Goal: Task Accomplishment & Management: Complete application form

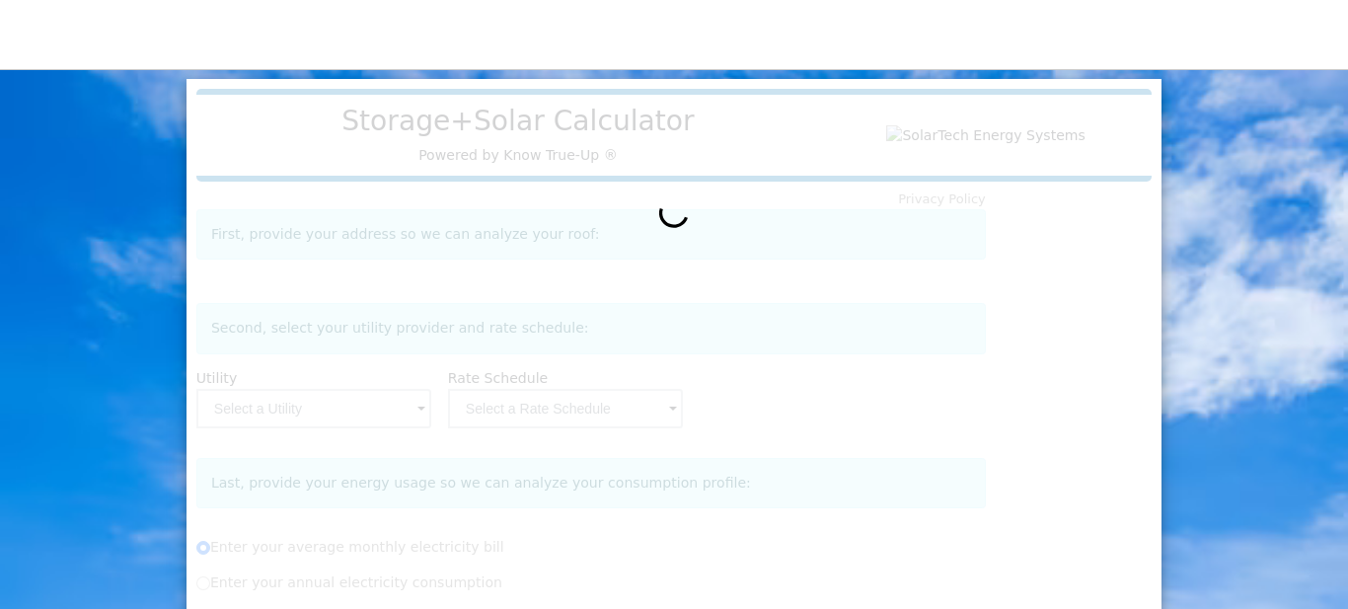
radio input "true"
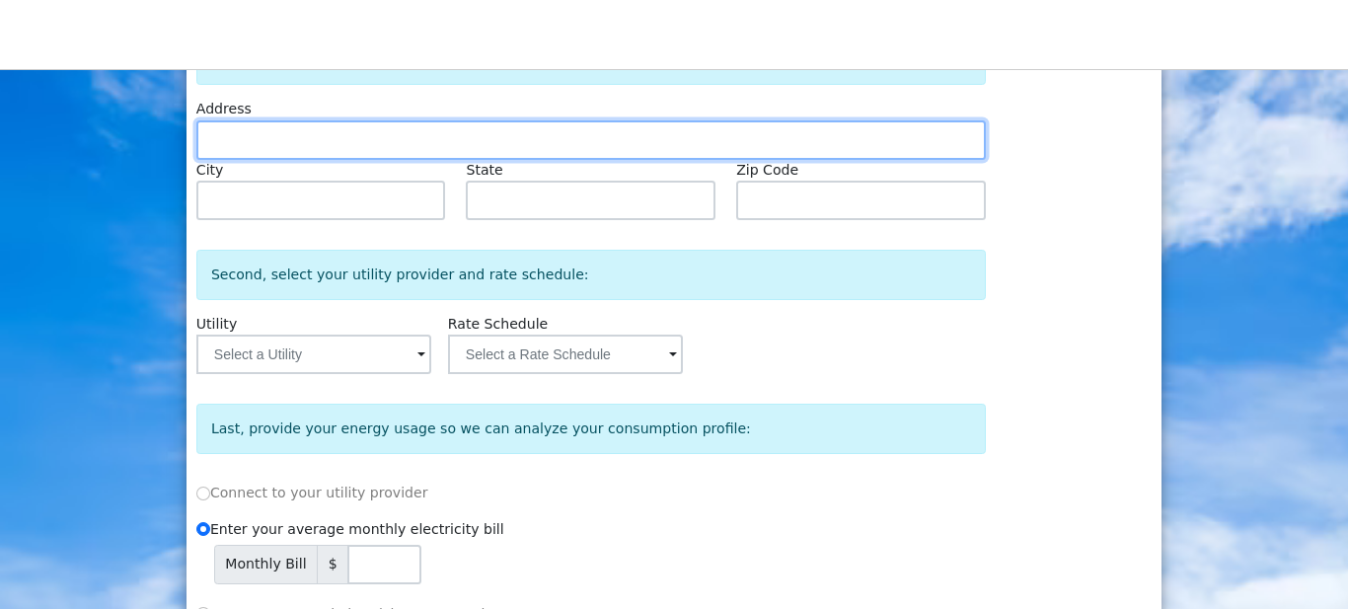
scroll to position [177, 0]
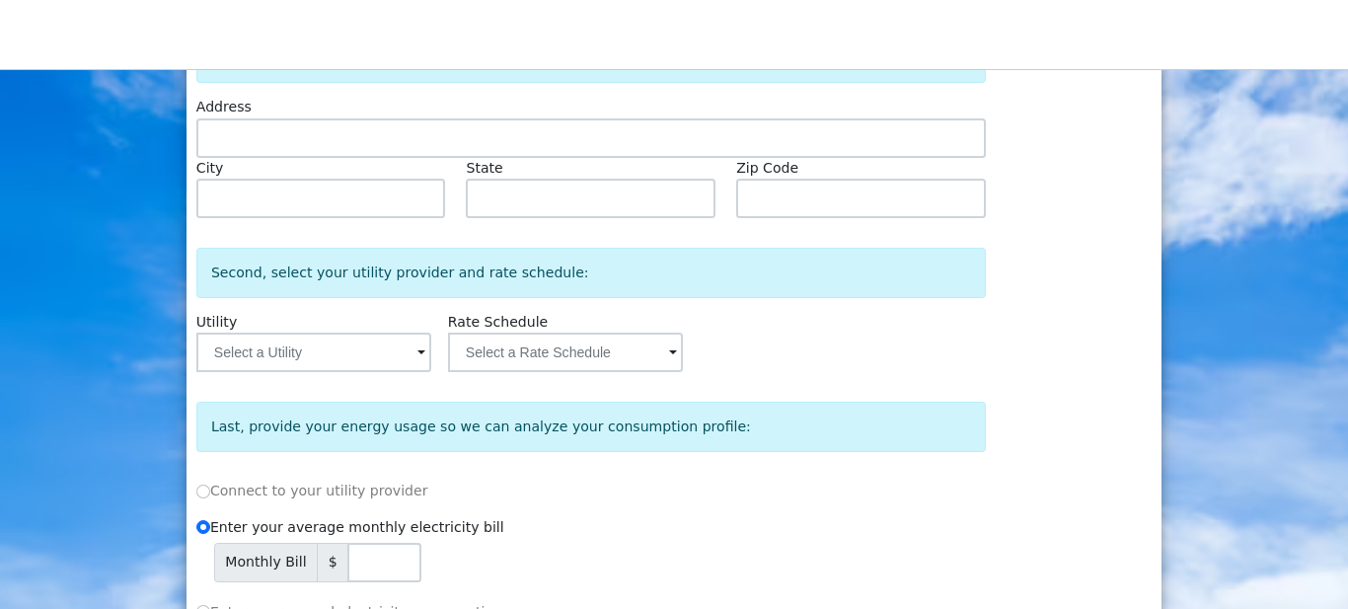
click at [425, 356] on span at bounding box center [421, 353] width 8 height 23
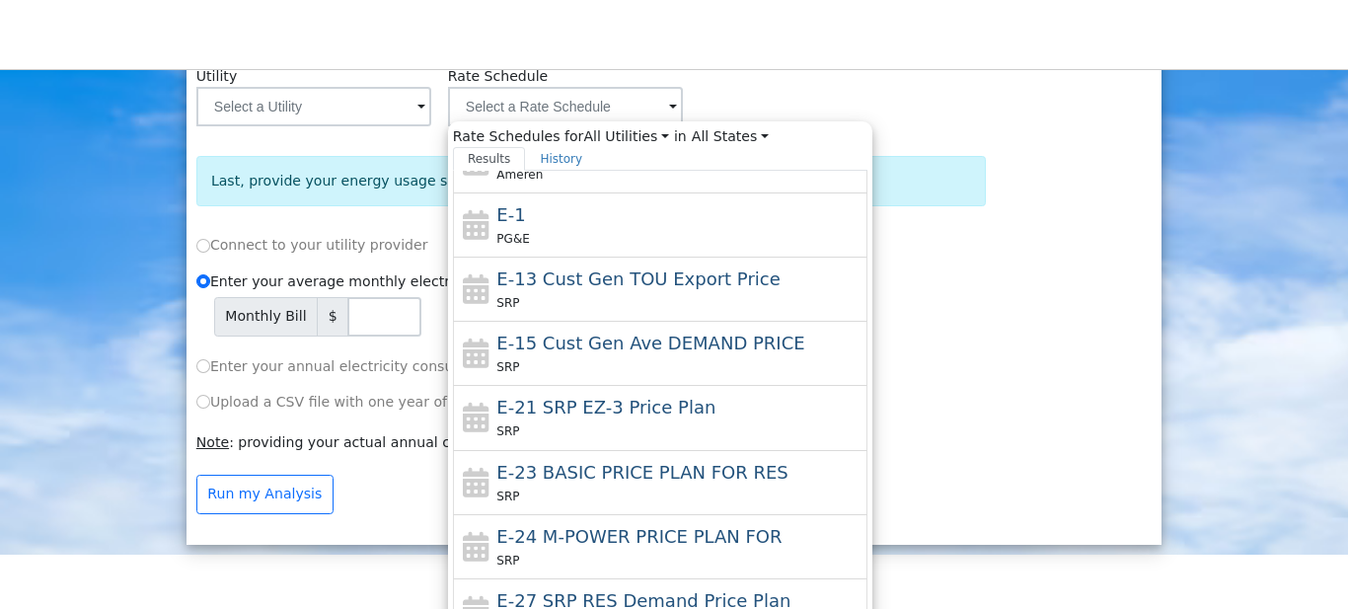
scroll to position [515, 0]
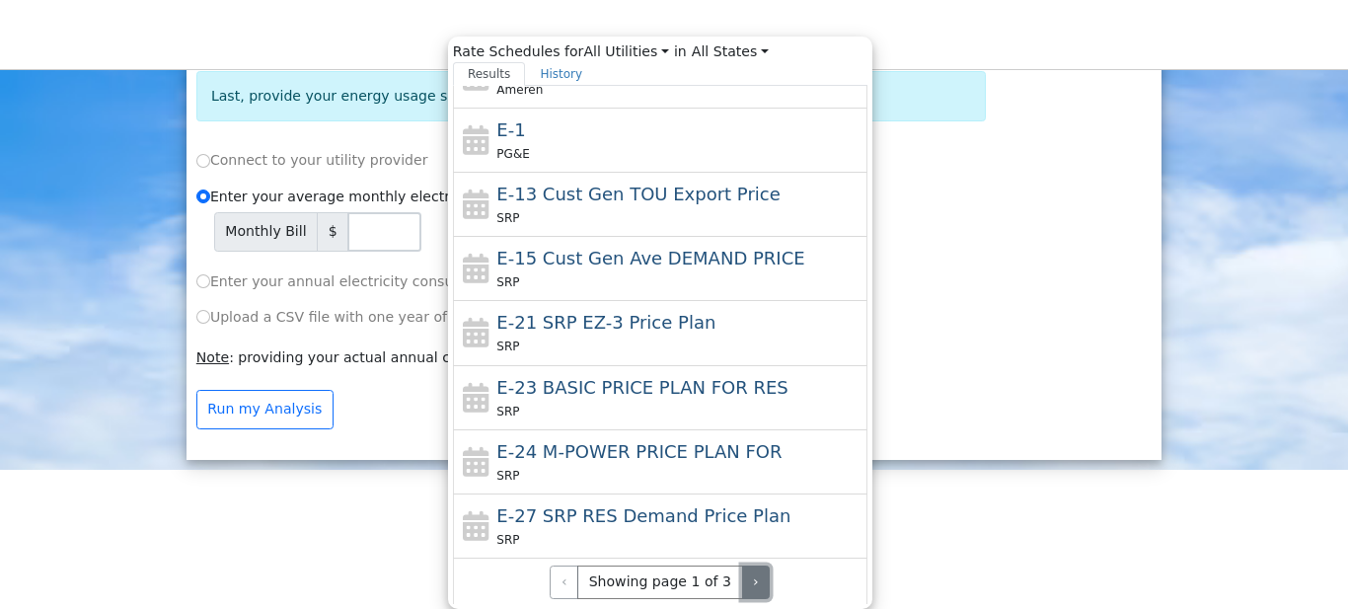
click at [748, 575] on button "›" at bounding box center [756, 582] width 29 height 34
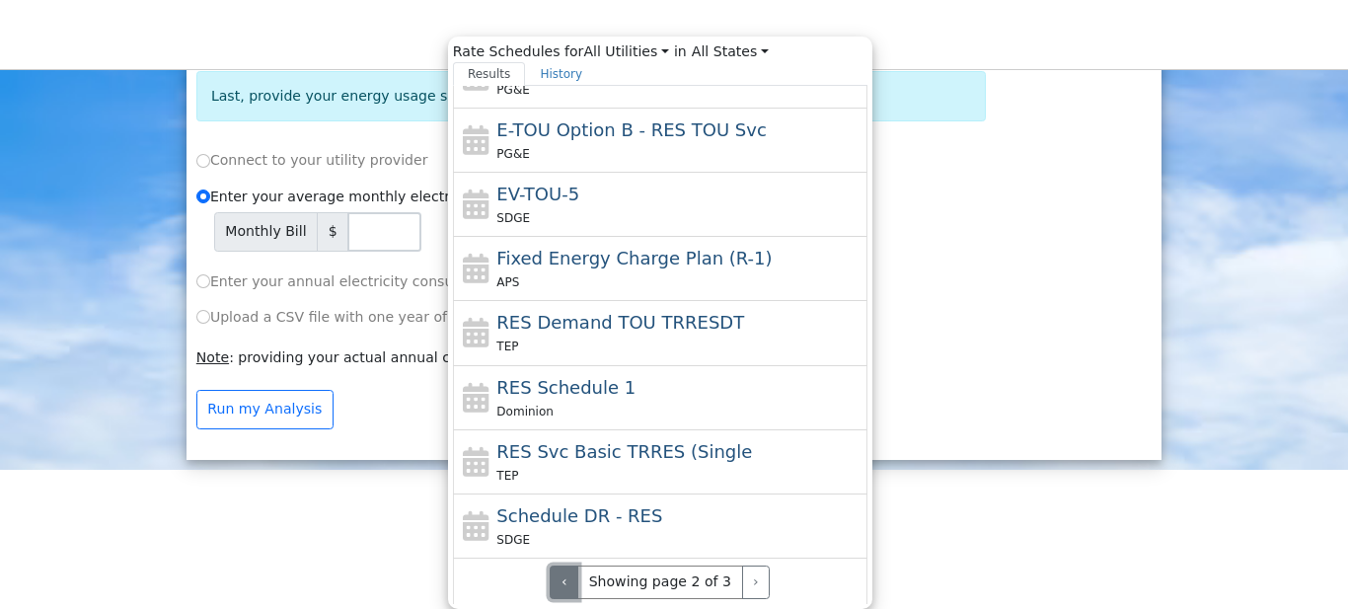
click at [574, 577] on button "‹" at bounding box center [564, 582] width 29 height 34
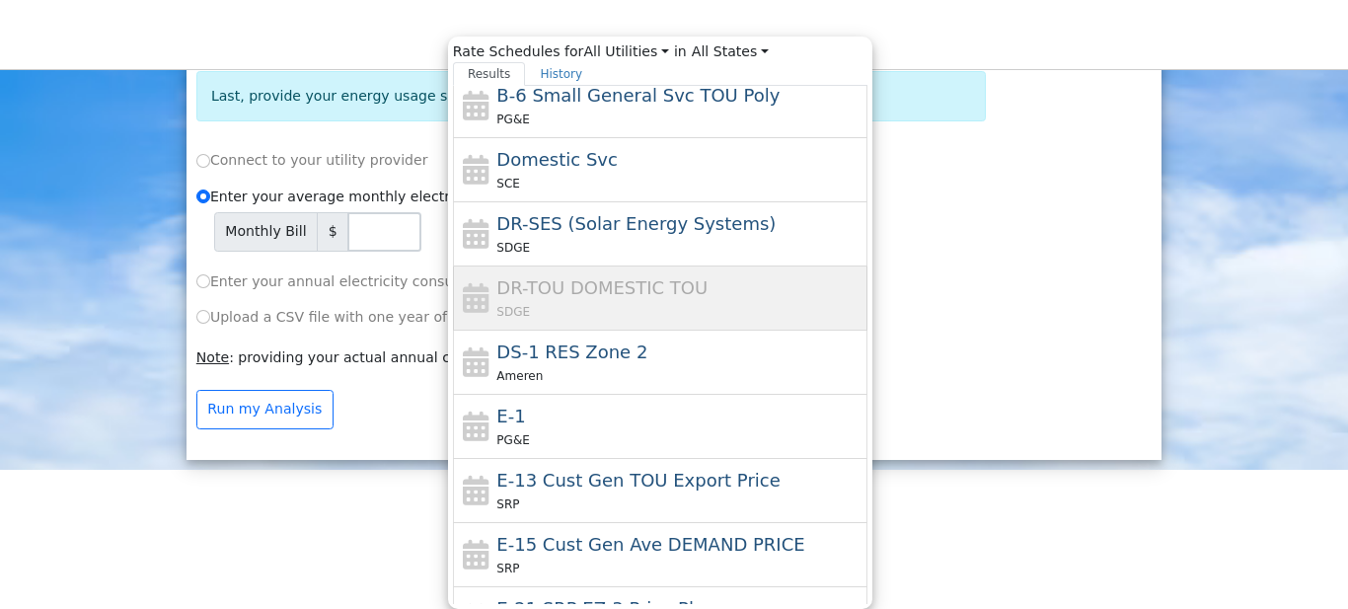
scroll to position [293, 0]
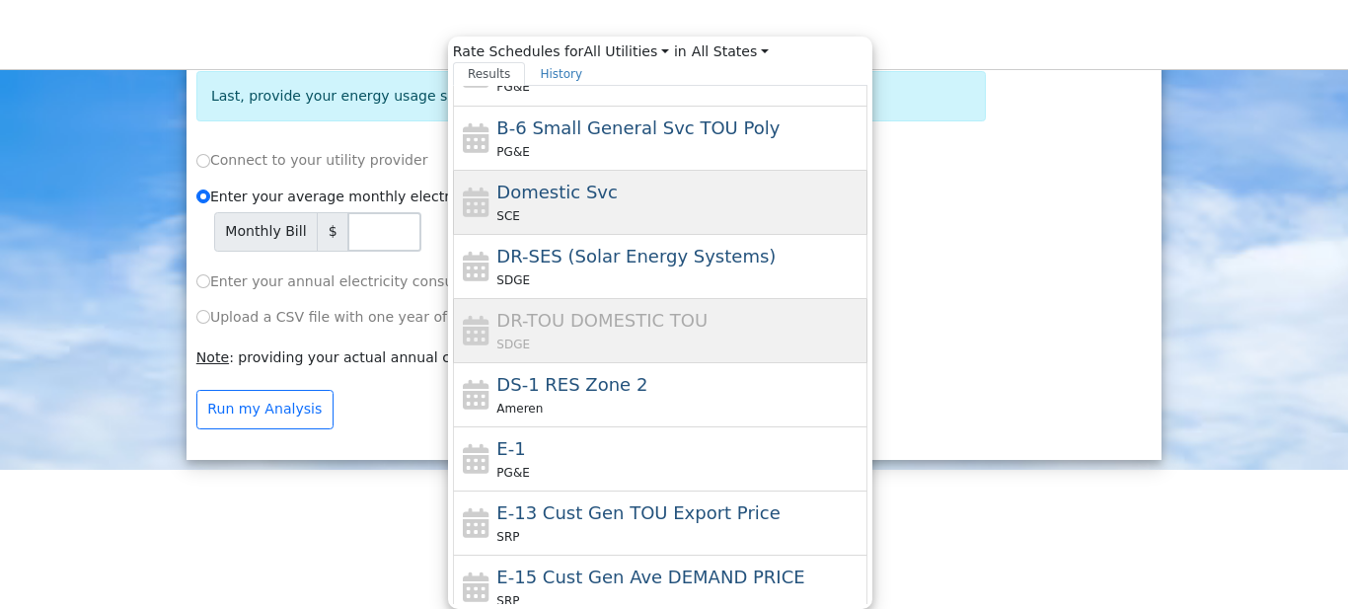
click at [553, 196] on span "Domestic Svc" at bounding box center [556, 192] width 121 height 21
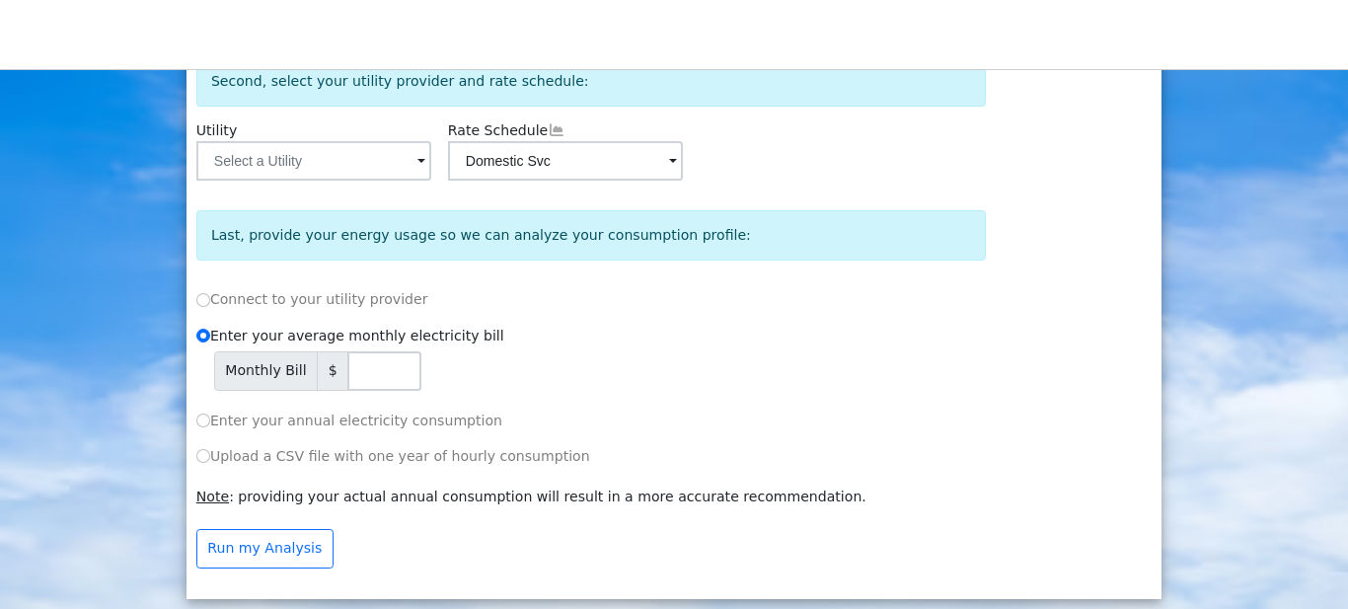
click at [425, 153] on span at bounding box center [421, 162] width 8 height 23
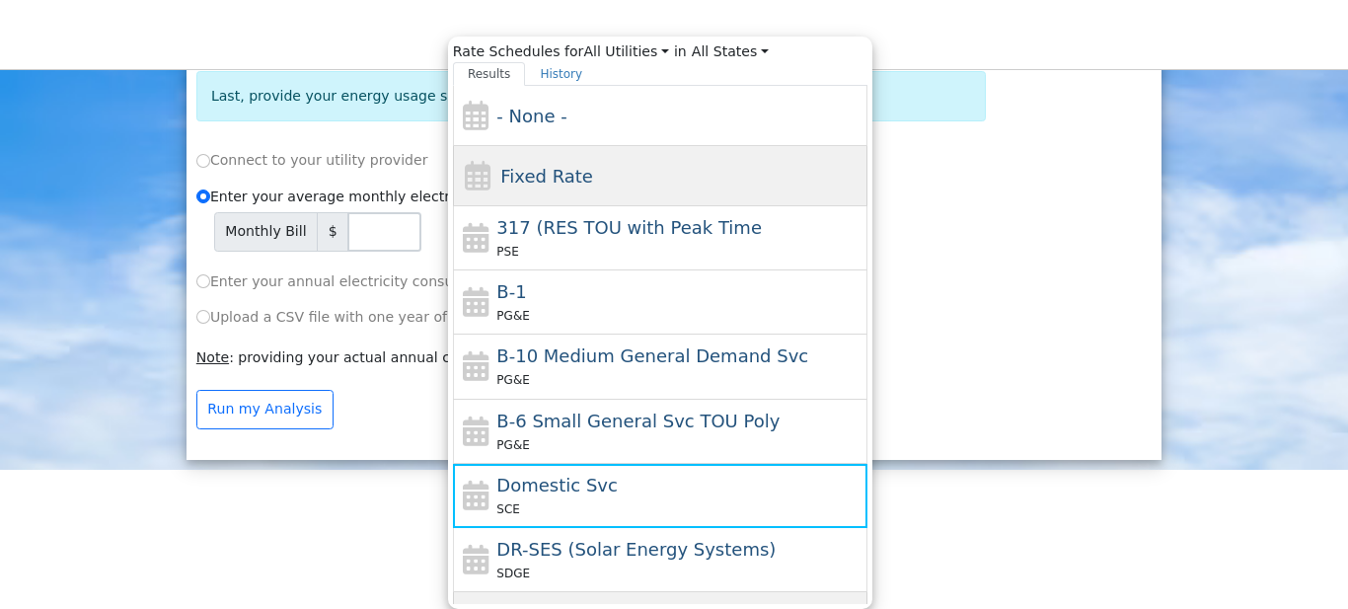
click at [670, 170] on div "Fixed Rate" at bounding box center [660, 176] width 414 height 60
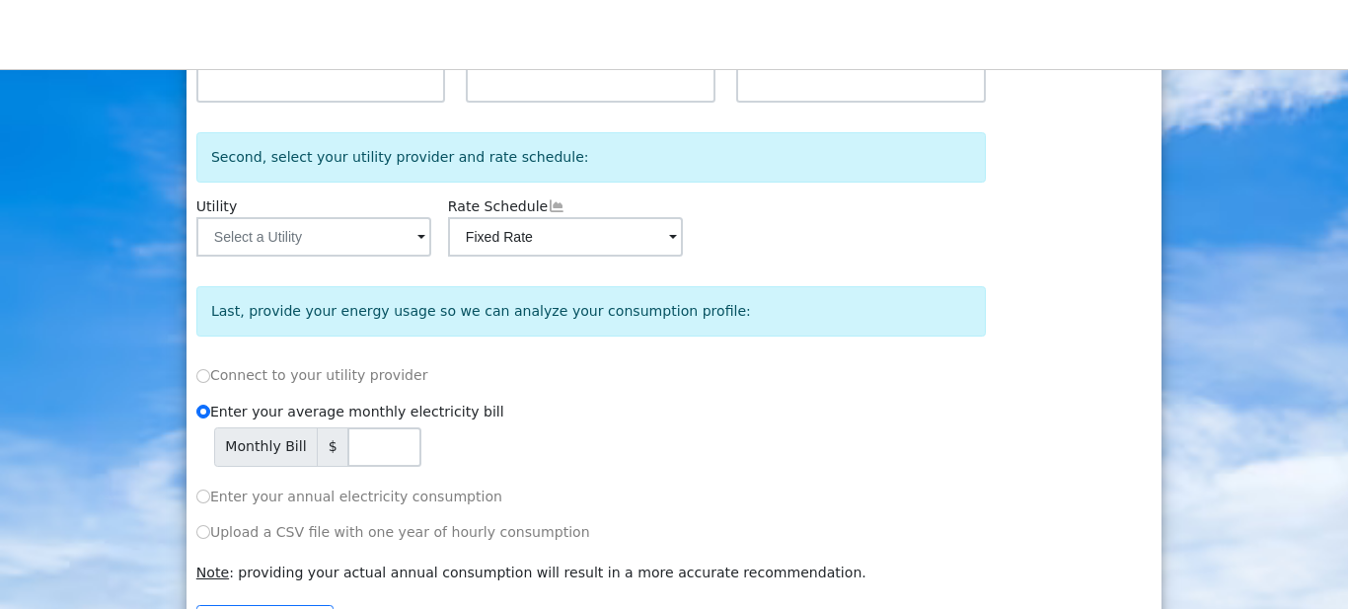
scroll to position [295, 0]
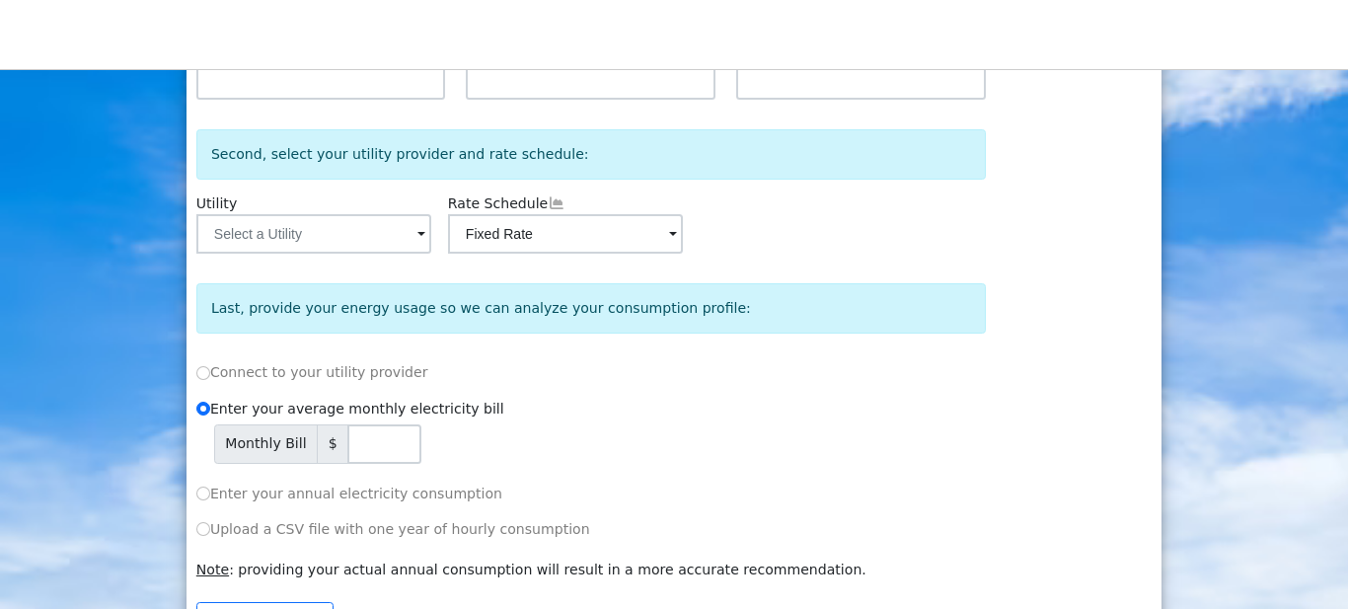
click at [425, 241] on span at bounding box center [421, 235] width 8 height 23
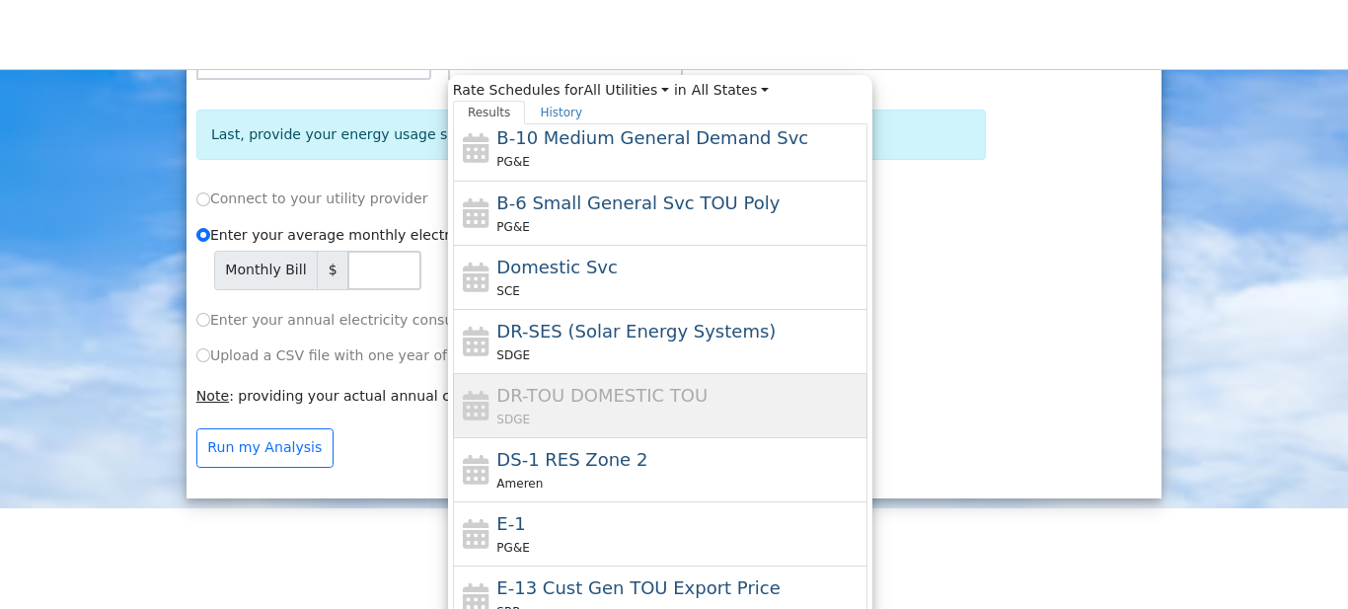
scroll to position [258, 0]
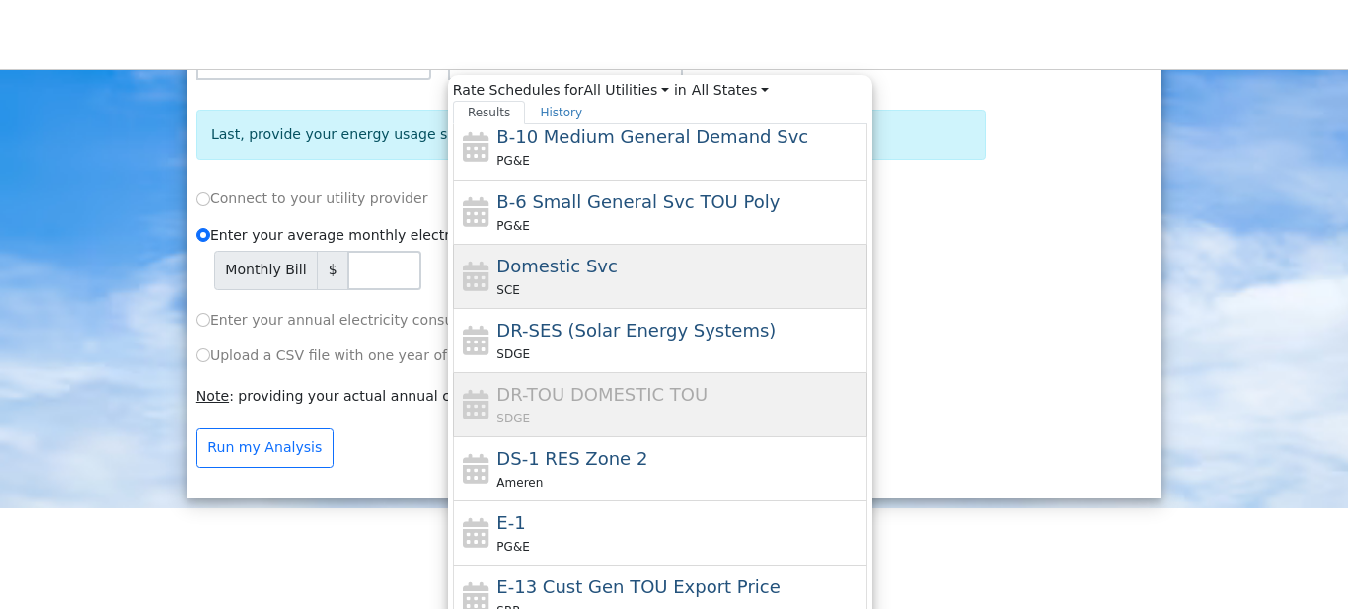
click at [547, 276] on span "Domestic Svc" at bounding box center [556, 266] width 121 height 21
type input "Domestic Svc"
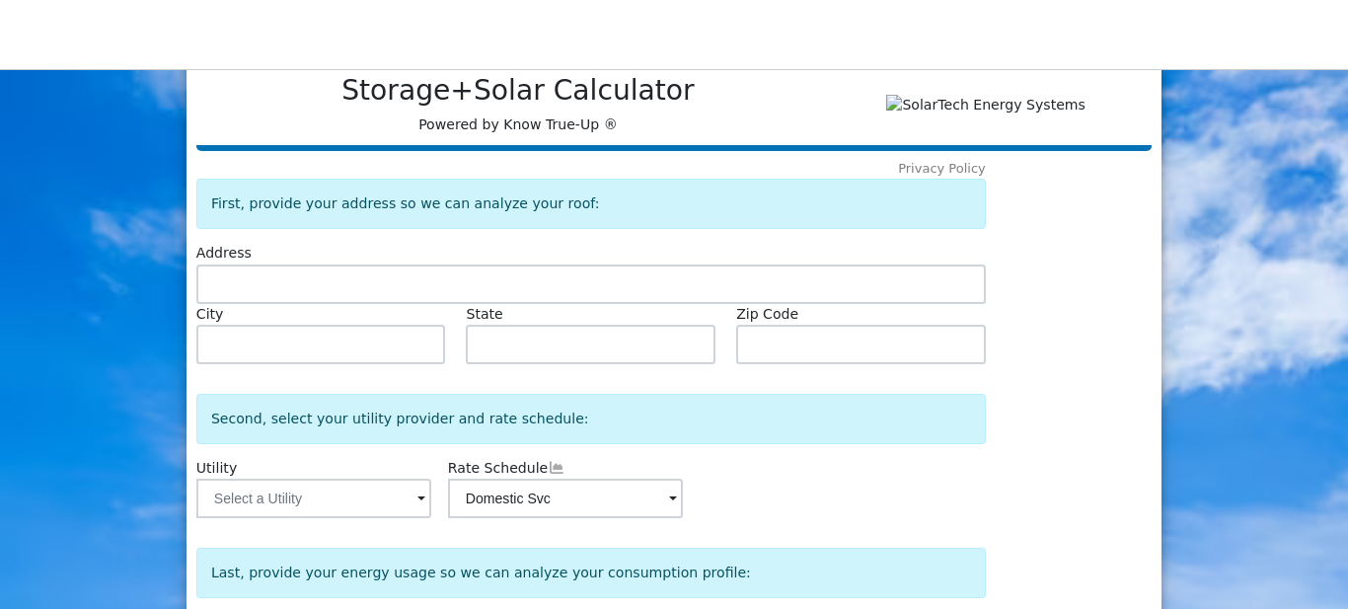
scroll to position [26, 0]
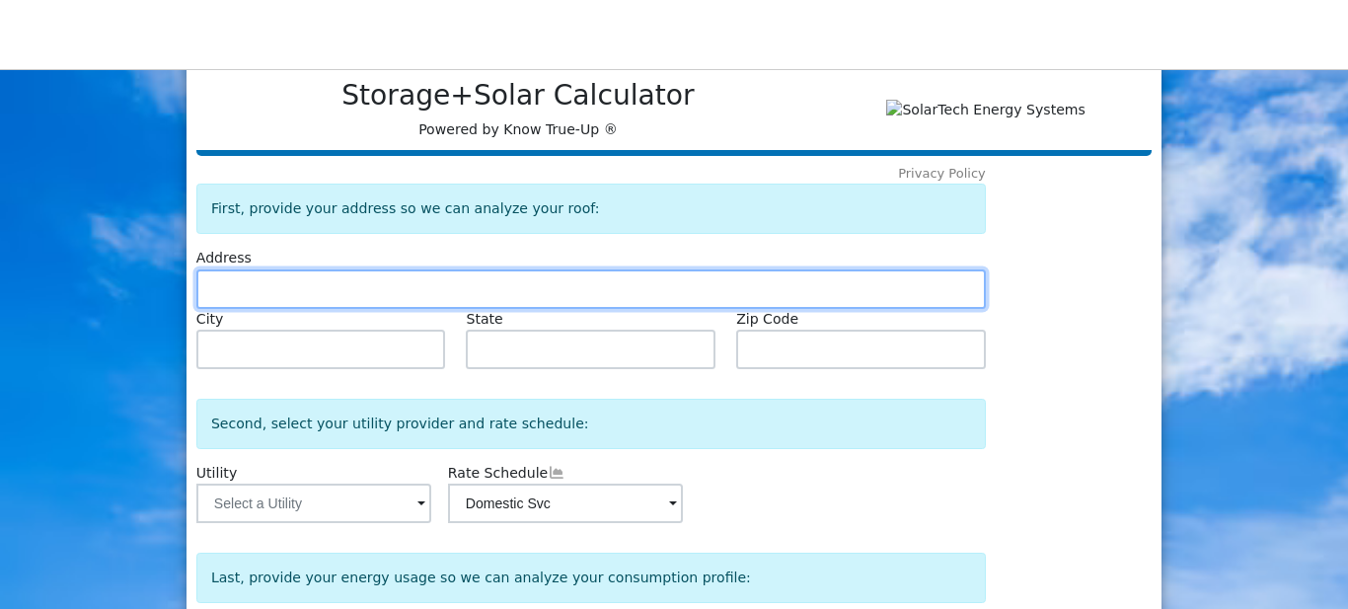
click at [218, 295] on input "text" at bounding box center [590, 288] width 789 height 39
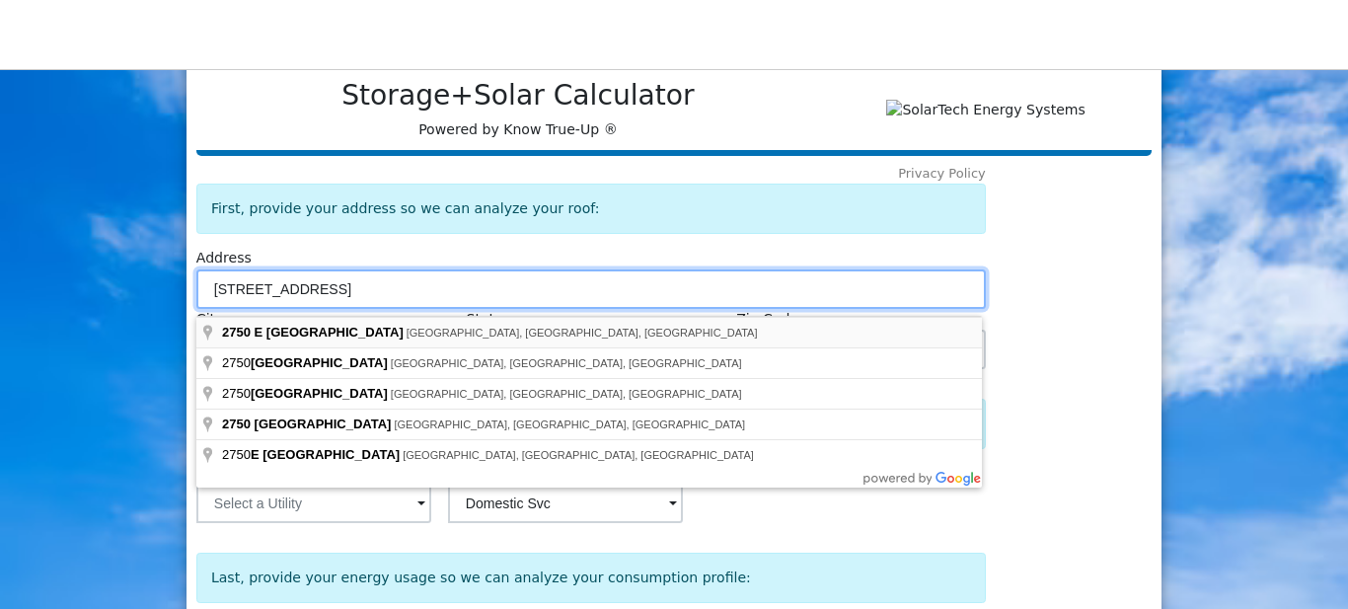
type input "[STREET_ADDRESS]"
type input "Orange"
type input "CA"
type input "92867"
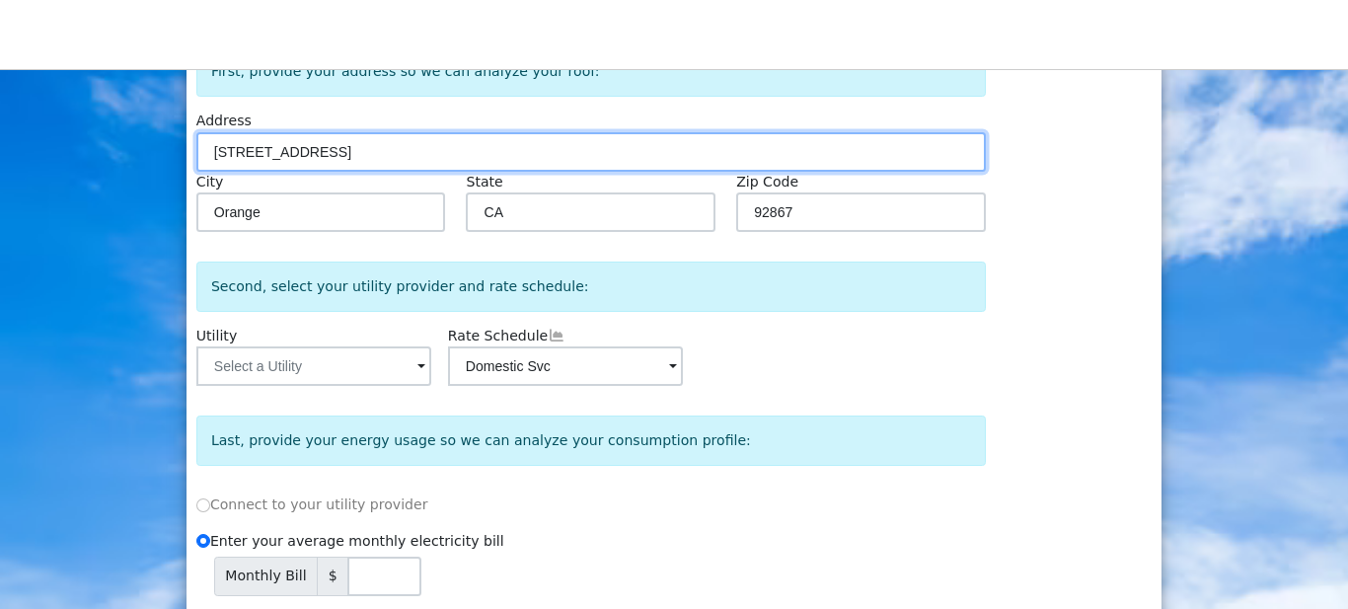
scroll to position [165, 0]
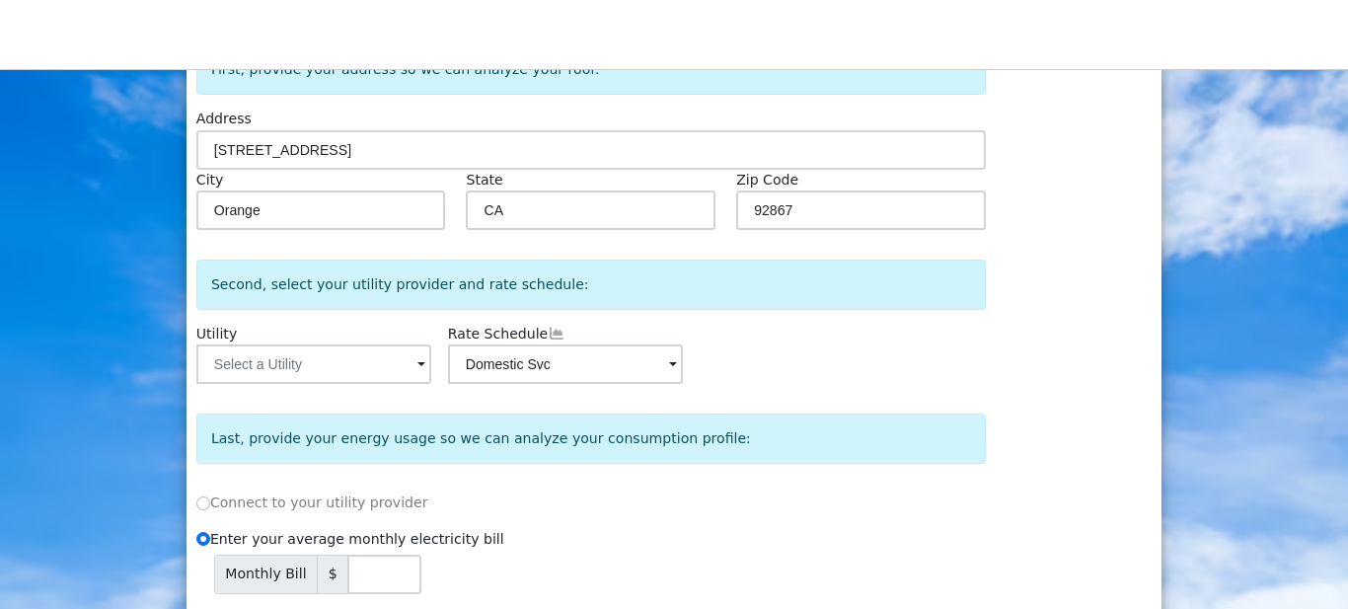
click at [418, 370] on span at bounding box center [421, 365] width 8 height 23
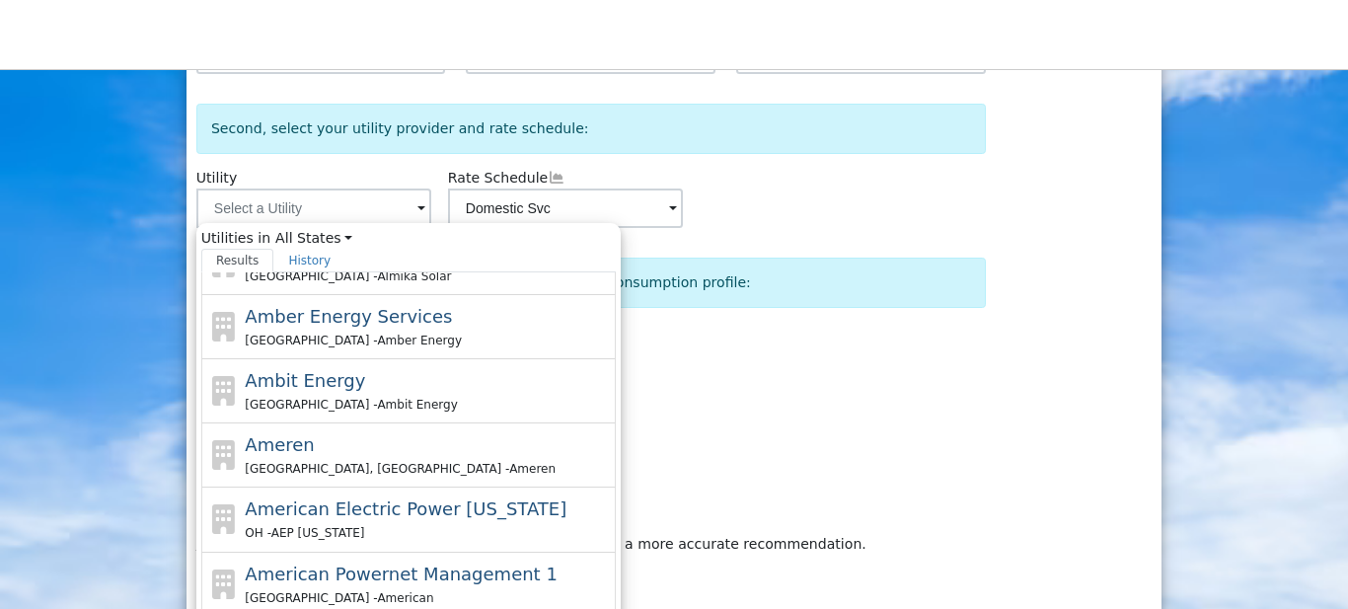
scroll to position [515, 0]
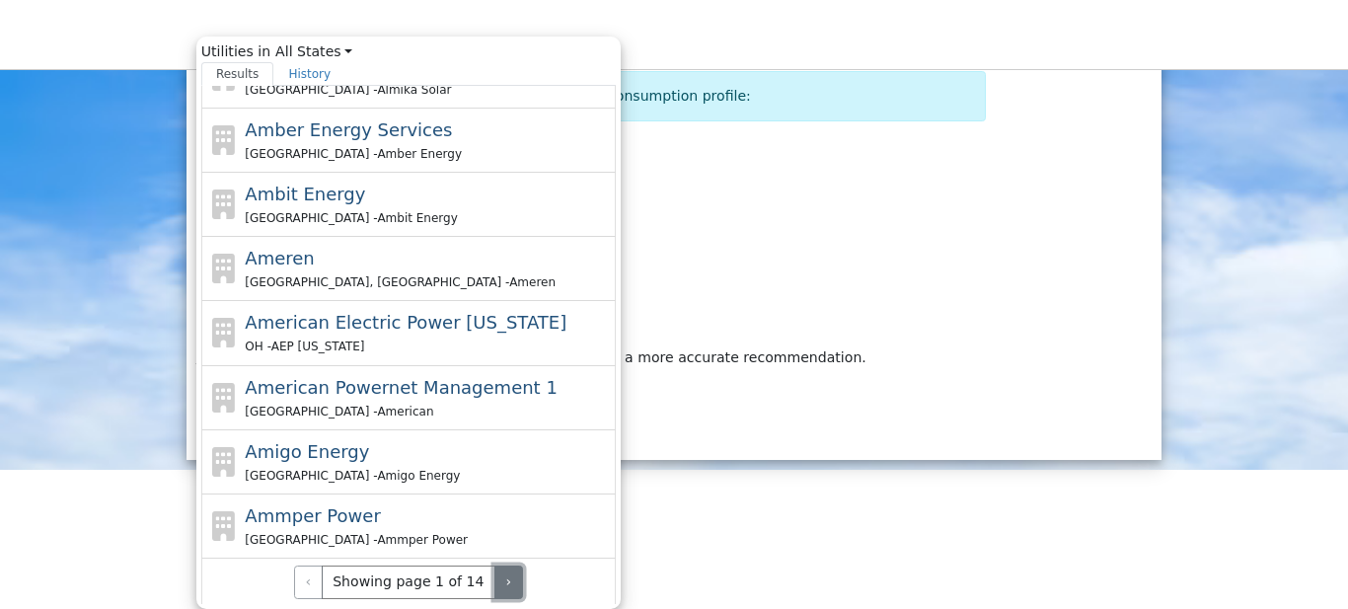
click at [495, 573] on button "›" at bounding box center [508, 582] width 29 height 34
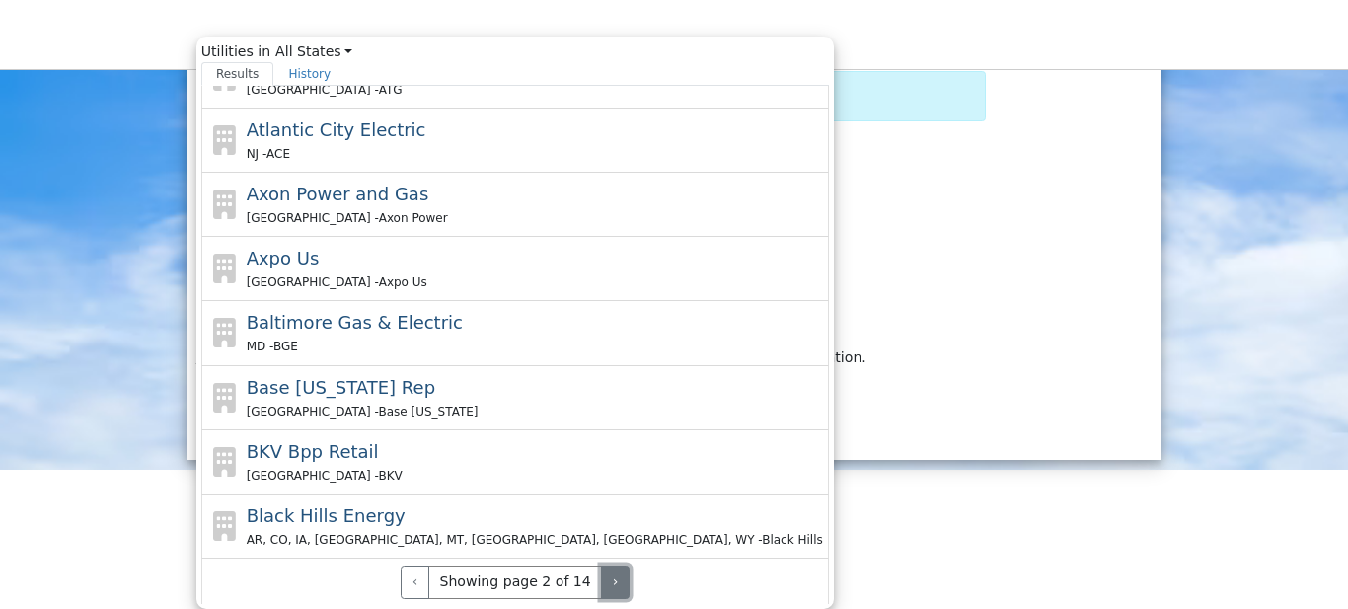
click at [601, 573] on button "›" at bounding box center [615, 582] width 29 height 34
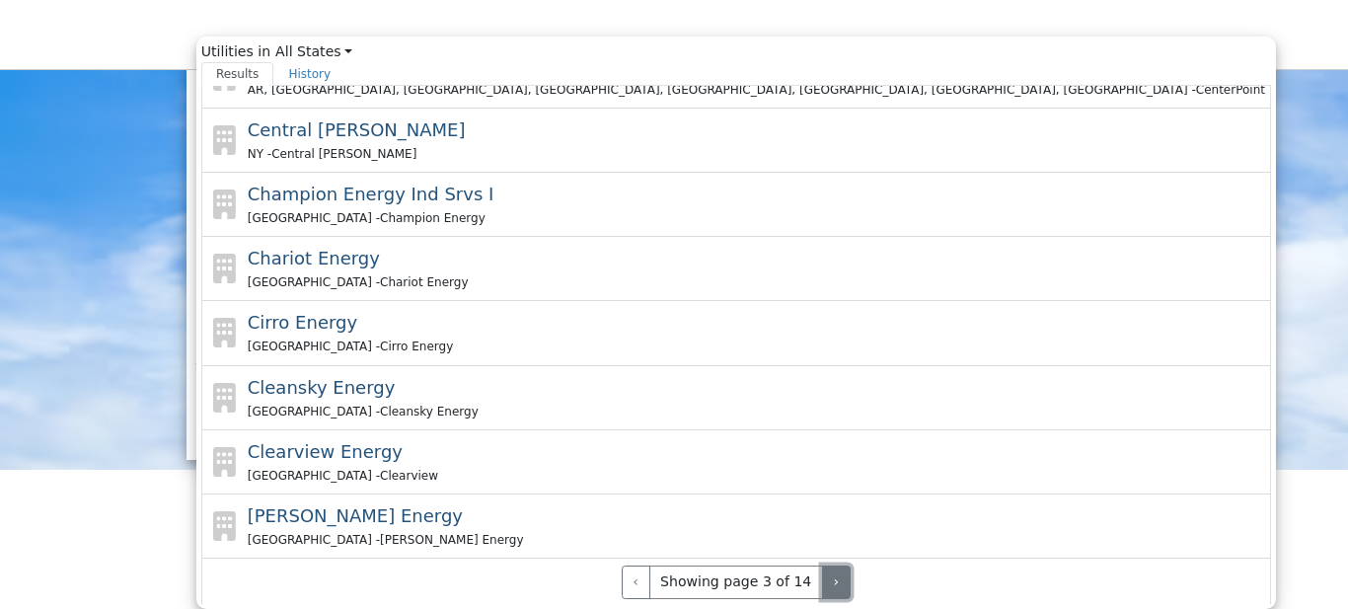
click at [822, 573] on button "›" at bounding box center [836, 582] width 29 height 34
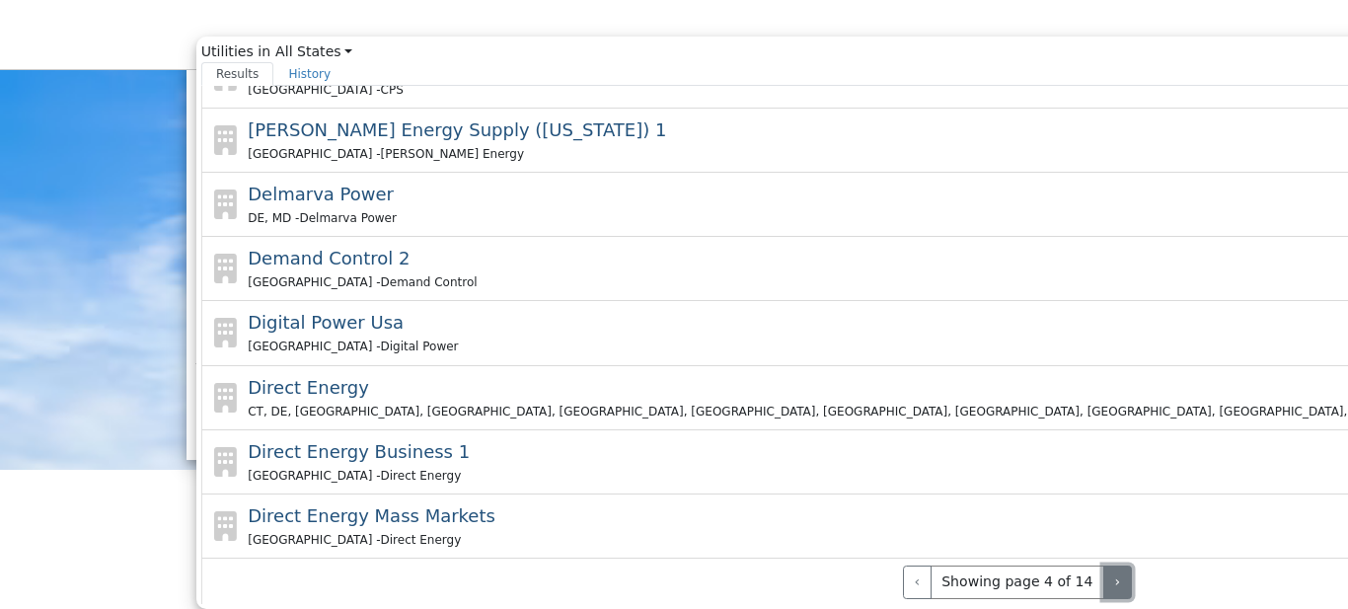
click at [1103, 573] on button "›" at bounding box center [1117, 582] width 29 height 34
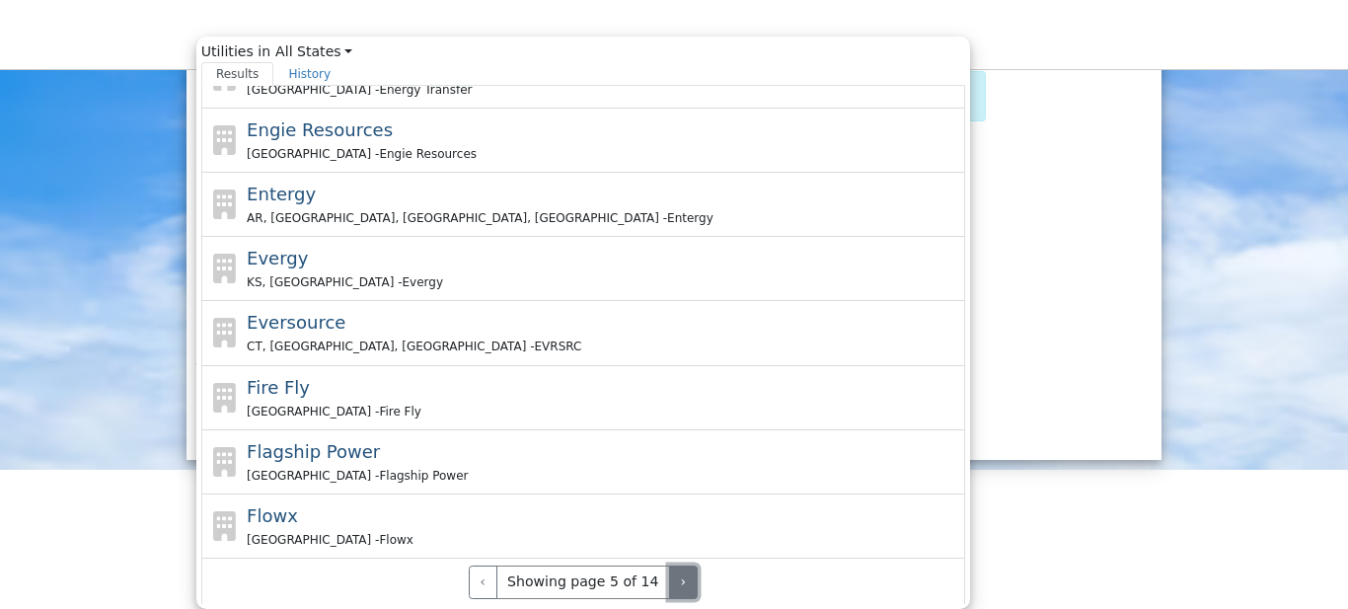
click at [669, 573] on button "›" at bounding box center [683, 582] width 29 height 34
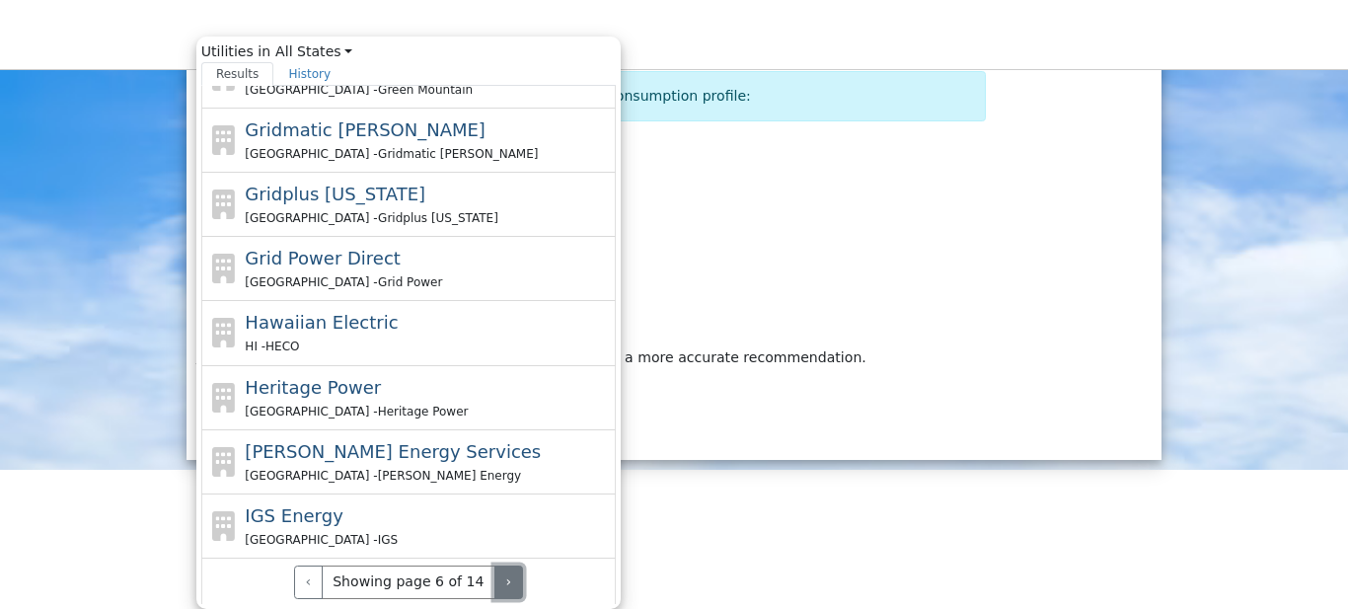
click at [495, 573] on button "›" at bounding box center [508, 582] width 29 height 34
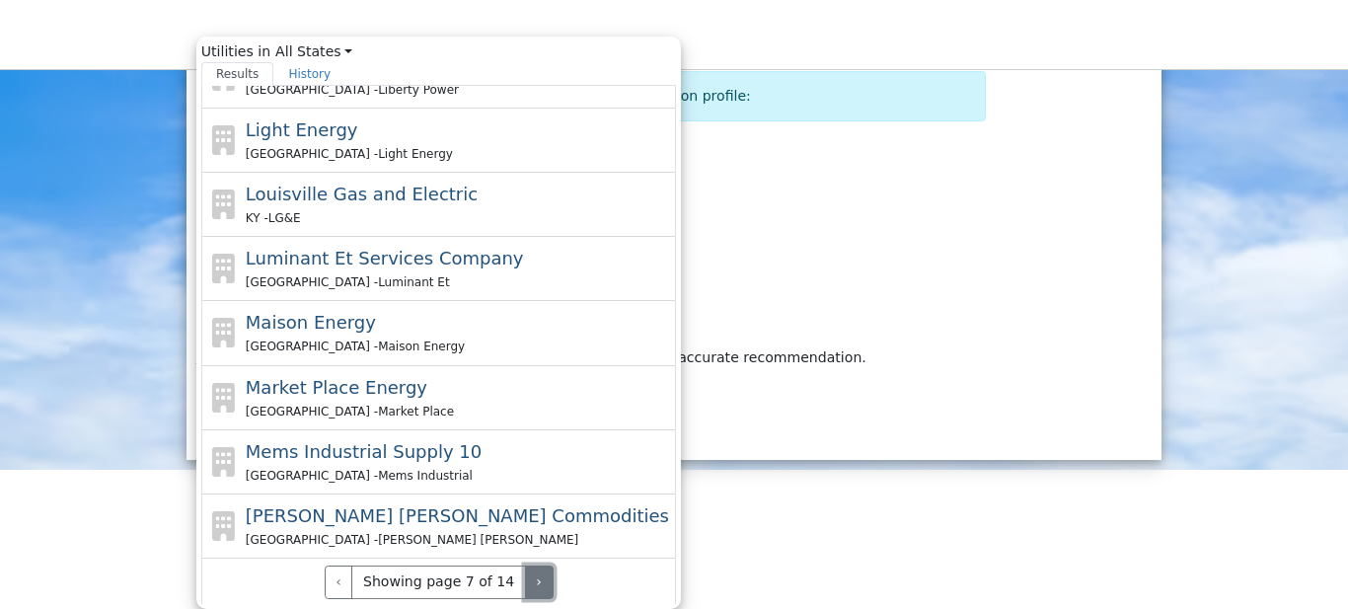
click at [525, 573] on button "›" at bounding box center [539, 582] width 29 height 34
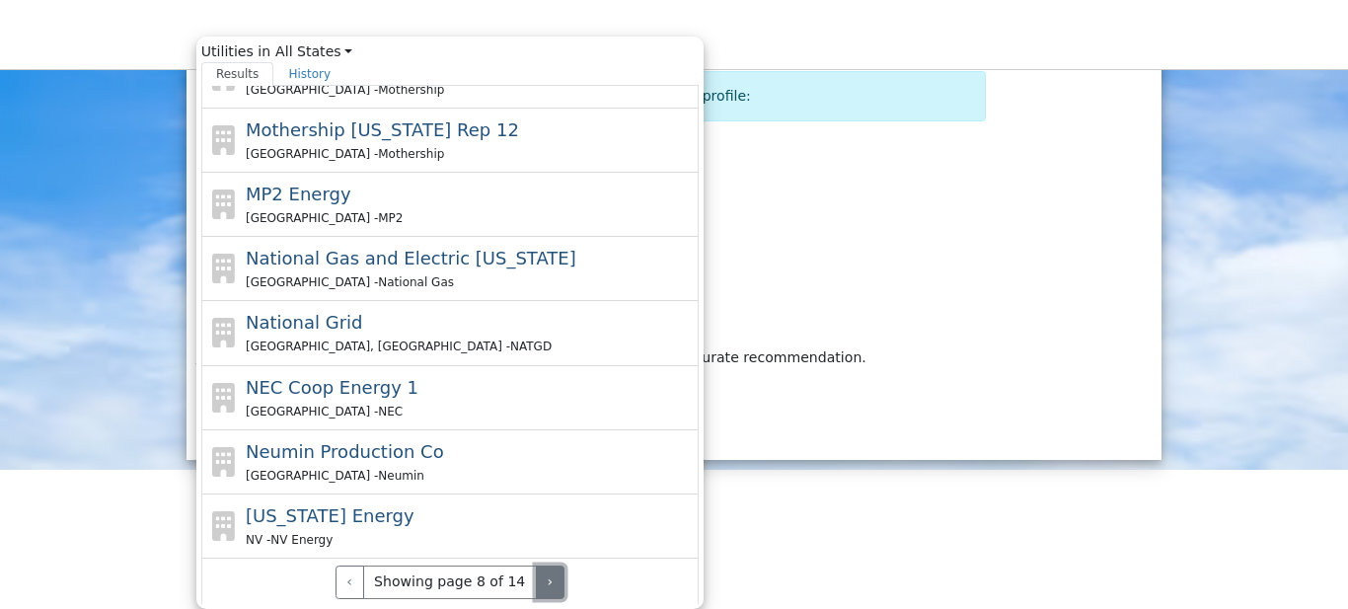
click at [536, 573] on button "›" at bounding box center [550, 582] width 29 height 34
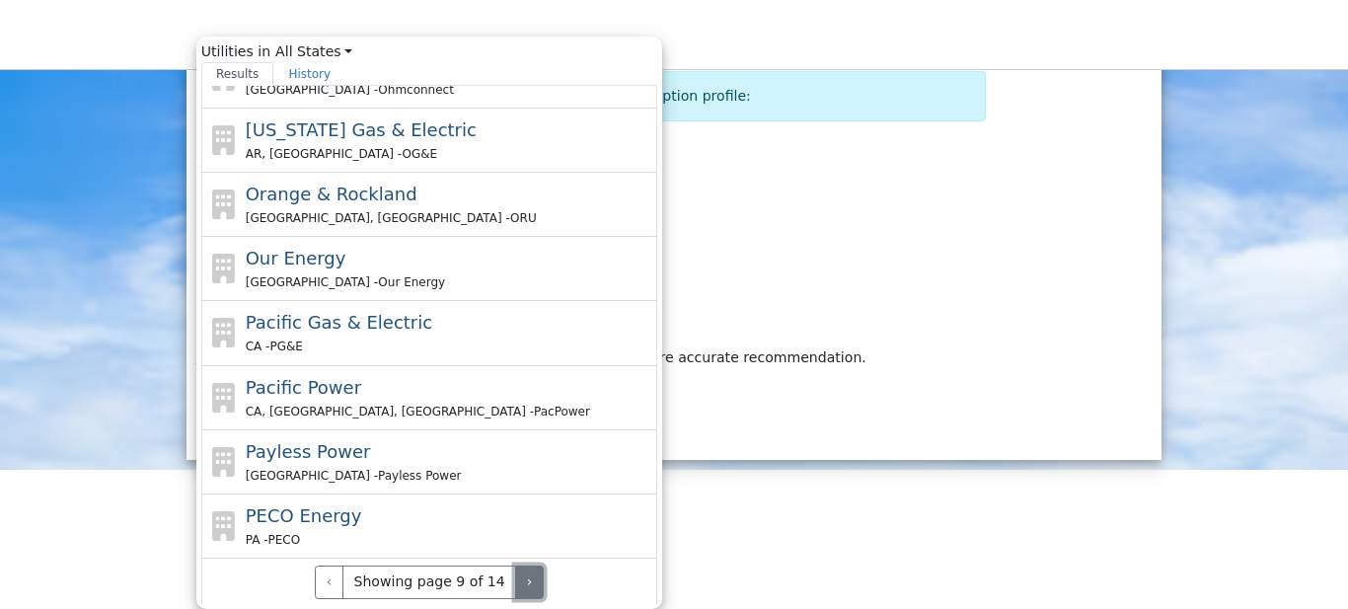
click at [515, 573] on button "›" at bounding box center [529, 582] width 29 height 34
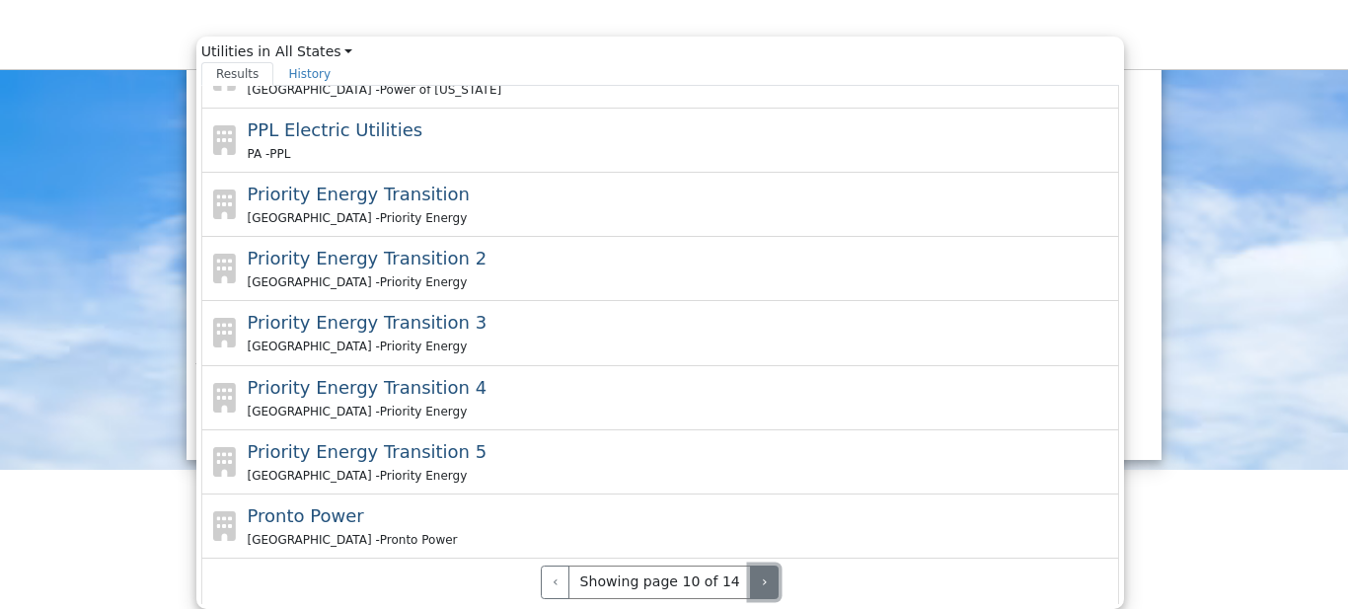
click at [750, 573] on button "›" at bounding box center [764, 582] width 29 height 34
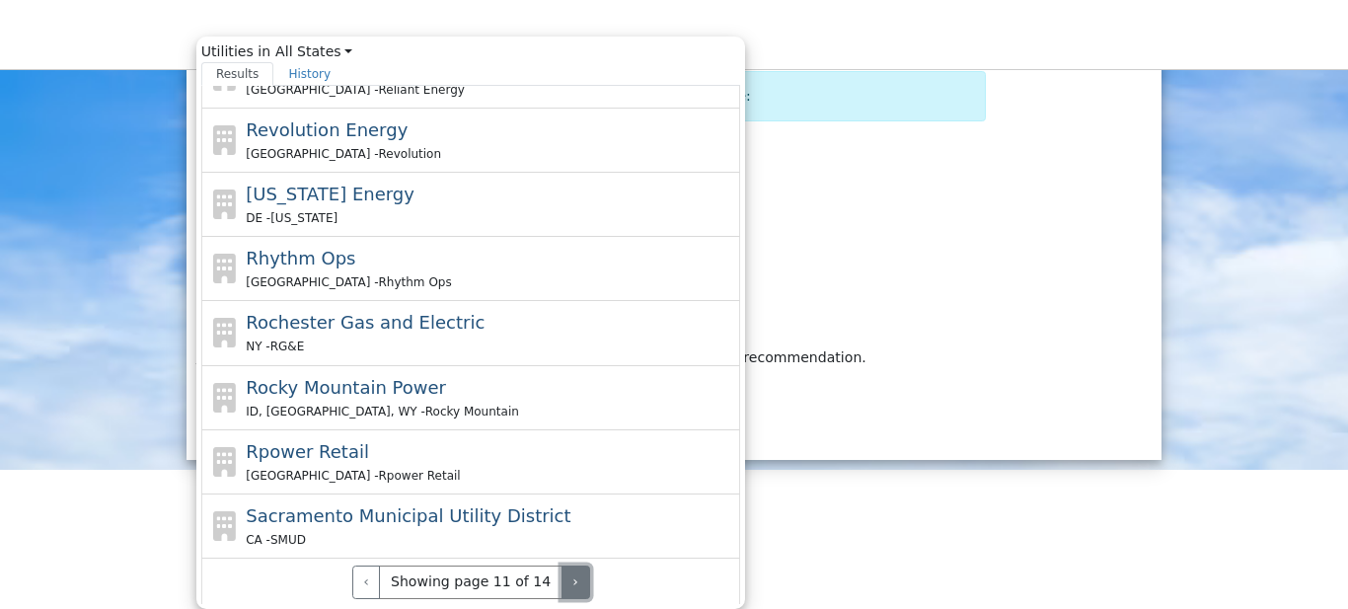
click at [561, 573] on button "›" at bounding box center [575, 582] width 29 height 34
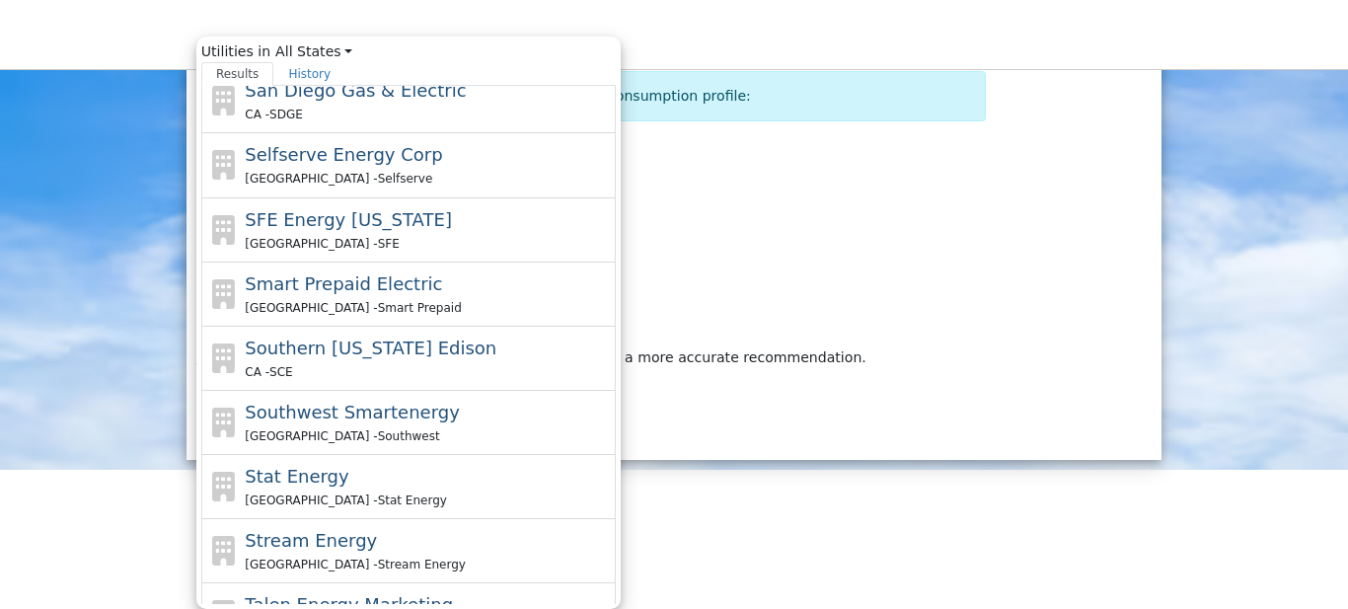
scroll to position [136, 0]
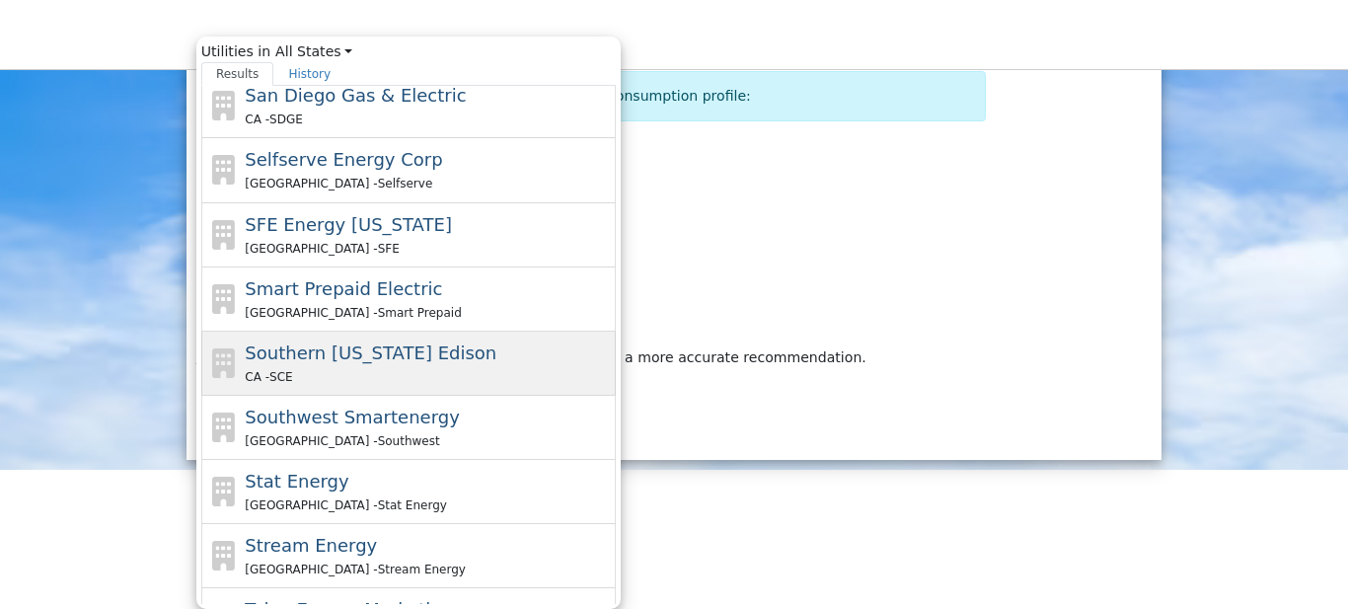
click at [304, 352] on span "Southern [US_STATE] Edison" at bounding box center [371, 352] width 252 height 21
type input "Southern [US_STATE] Edison"
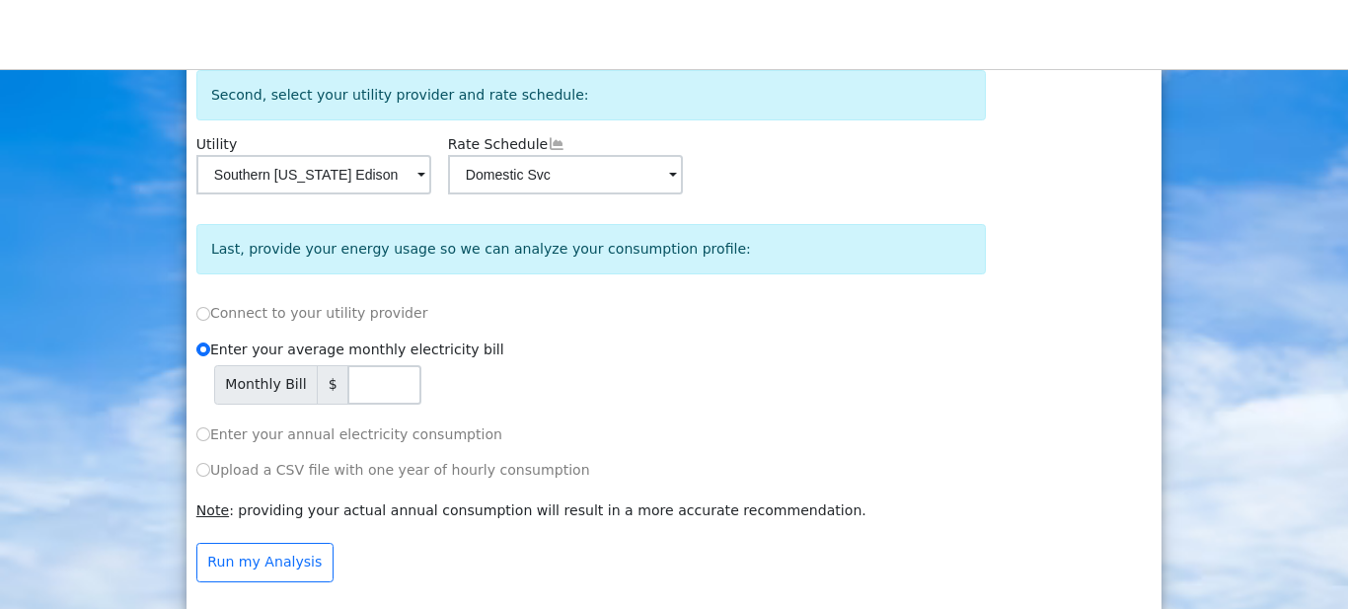
scroll to position [347, 0]
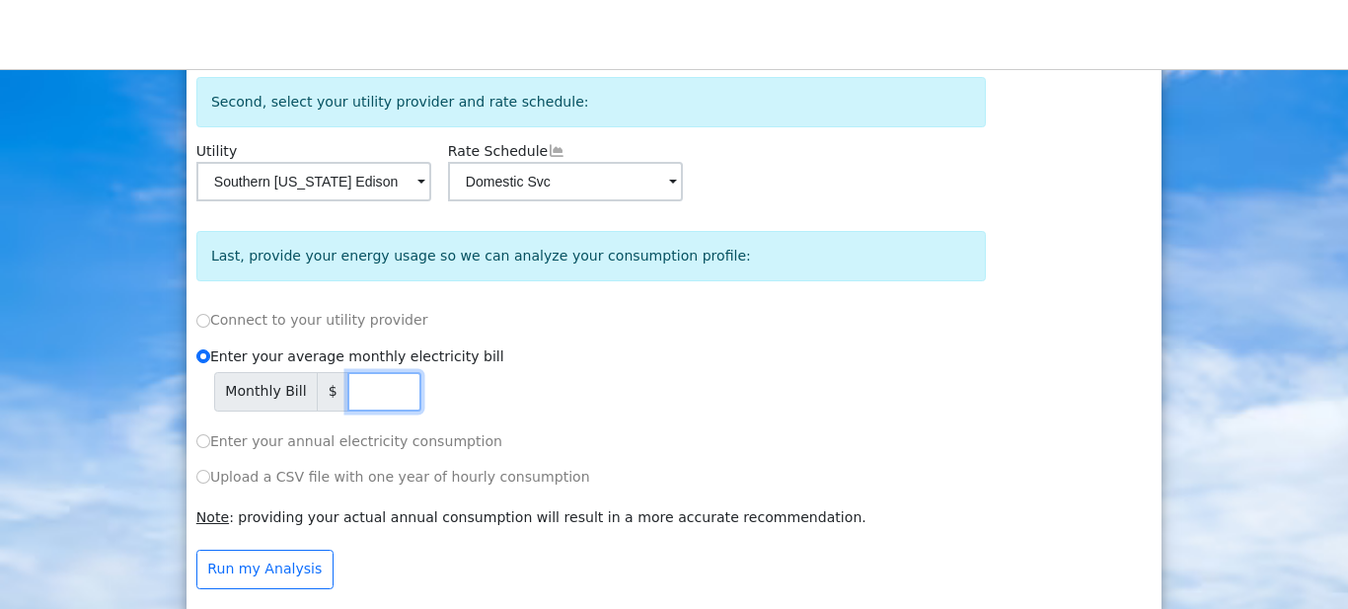
click at [347, 401] on input "number" at bounding box center [384, 391] width 74 height 39
type input "1"
click at [399, 405] on input "0" at bounding box center [384, 391] width 74 height 39
click at [397, 395] on input "1" at bounding box center [384, 391] width 74 height 39
click at [397, 395] on input "2" at bounding box center [384, 391] width 74 height 39
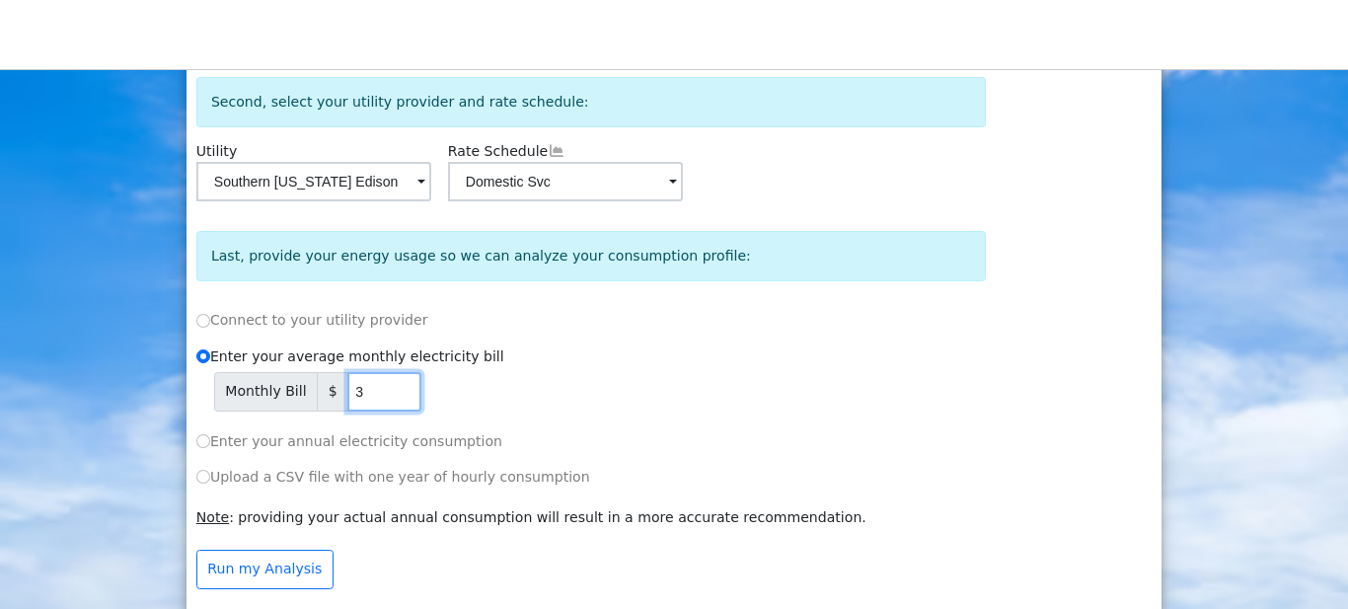
click at [397, 395] on input "3" at bounding box center [384, 391] width 74 height 39
click at [397, 395] on input "4" at bounding box center [384, 391] width 74 height 39
click at [397, 395] on input "5" at bounding box center [384, 391] width 74 height 39
click at [397, 395] on input "6" at bounding box center [384, 391] width 74 height 39
click at [397, 395] on input "7" at bounding box center [384, 391] width 74 height 39
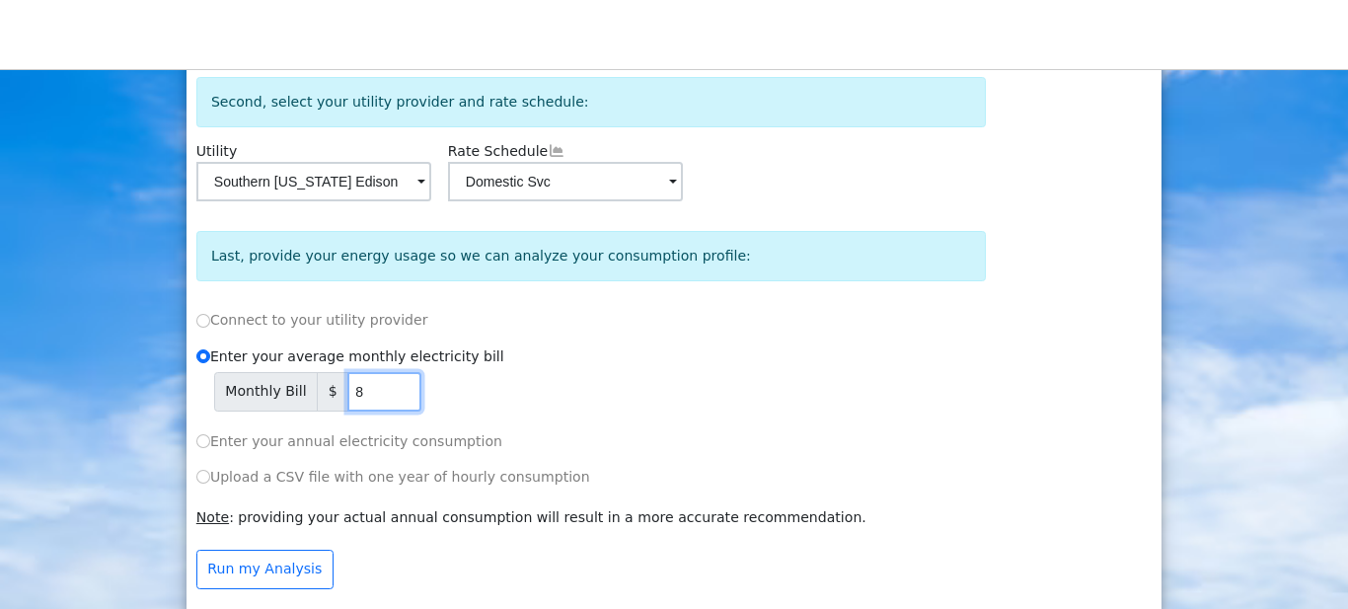
click at [397, 395] on input "8" at bounding box center [384, 391] width 74 height 39
click at [397, 395] on input "9" at bounding box center [384, 391] width 74 height 39
click at [397, 395] on input "10" at bounding box center [384, 391] width 74 height 39
click at [397, 395] on input "11" at bounding box center [384, 391] width 74 height 39
click at [397, 395] on input "12" at bounding box center [384, 391] width 74 height 39
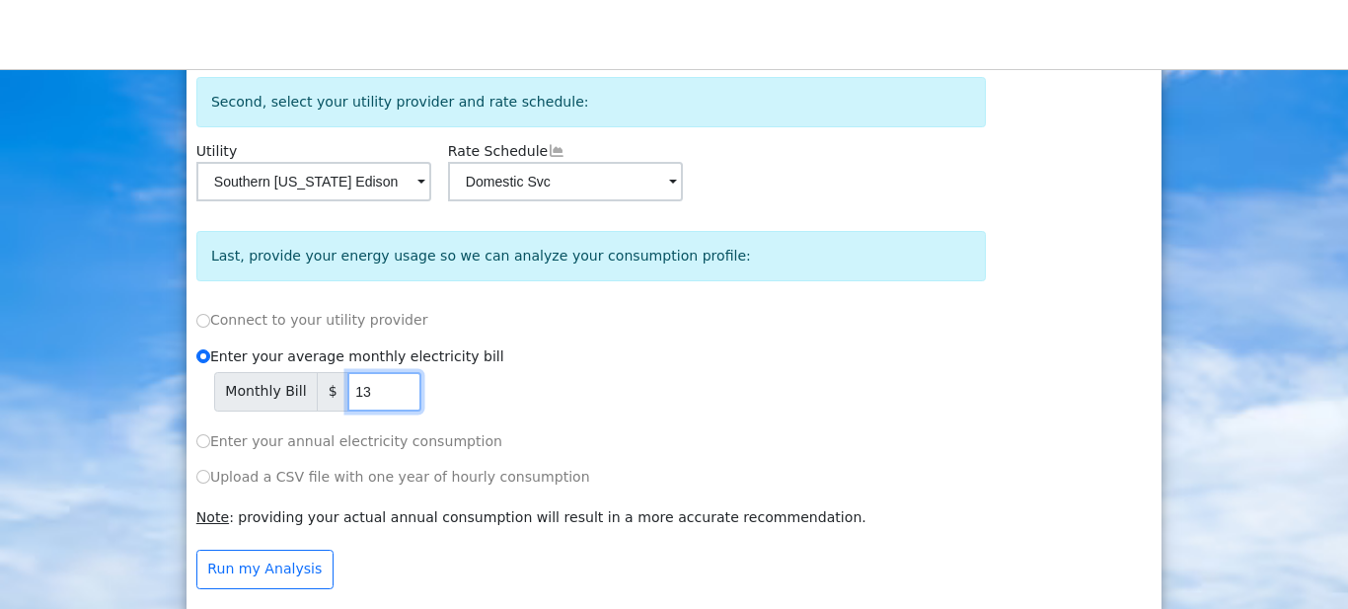
click at [397, 395] on input "13" at bounding box center [384, 391] width 74 height 39
click at [397, 395] on input "14" at bounding box center [384, 391] width 74 height 39
click at [397, 395] on input "15" at bounding box center [384, 391] width 74 height 39
click at [397, 395] on input "16" at bounding box center [384, 391] width 74 height 39
click at [397, 395] on input "17" at bounding box center [384, 391] width 74 height 39
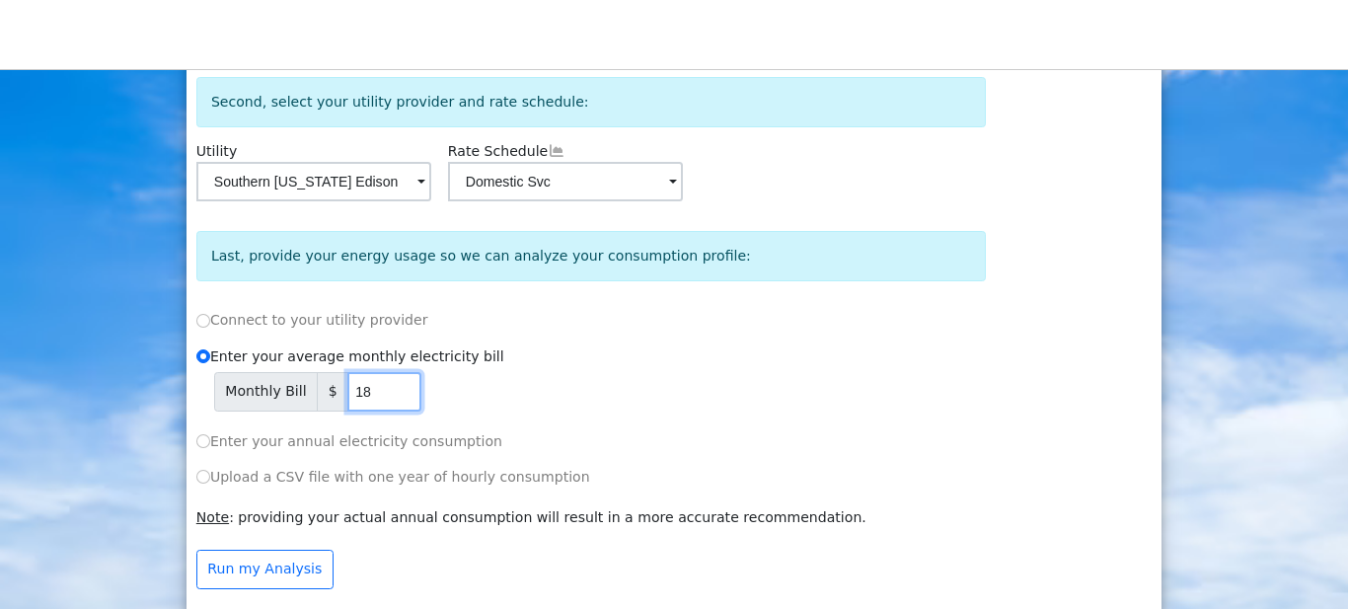
click at [397, 395] on input "18" at bounding box center [384, 391] width 74 height 39
click at [397, 395] on input "19" at bounding box center [384, 391] width 74 height 39
click at [397, 395] on input "20" at bounding box center [384, 391] width 74 height 39
click at [397, 395] on input "21" at bounding box center [384, 391] width 74 height 39
click at [398, 402] on input "20" at bounding box center [384, 391] width 74 height 39
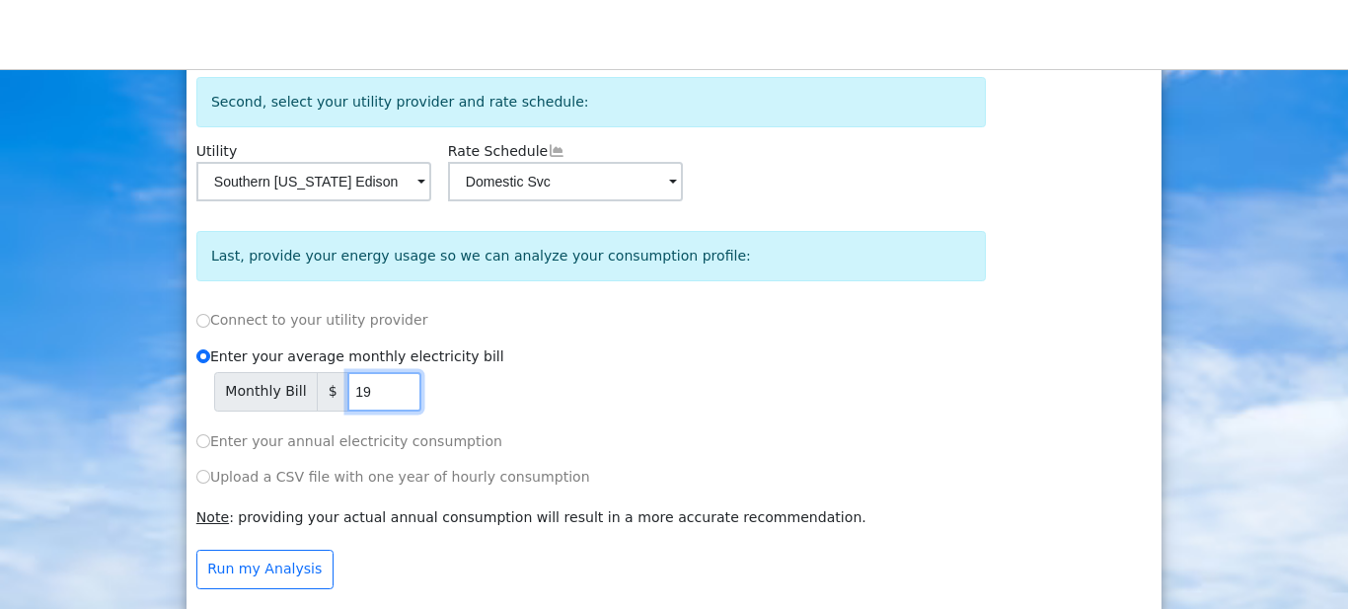
click at [398, 402] on input "19" at bounding box center [384, 391] width 74 height 39
type input "18"
click at [398, 402] on input "18" at bounding box center [384, 391] width 74 height 39
click at [204, 448] on input "Enter your annual electricity consumption" at bounding box center [203, 441] width 14 height 14
radio input "true"
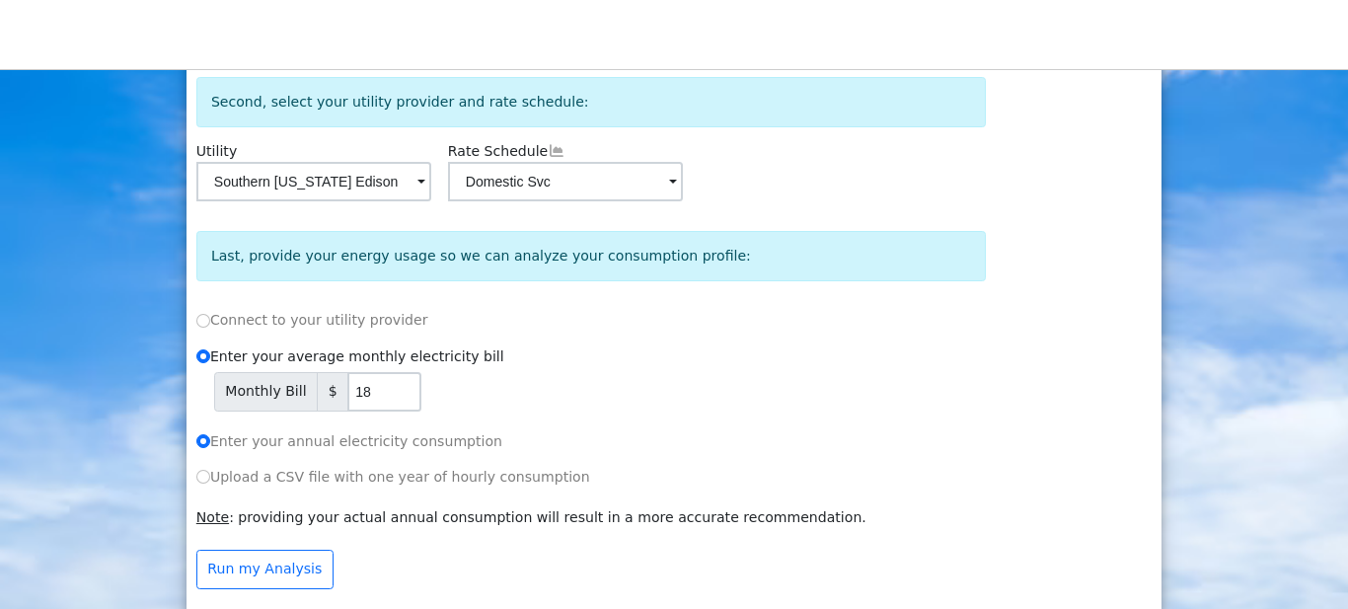
radio input "false"
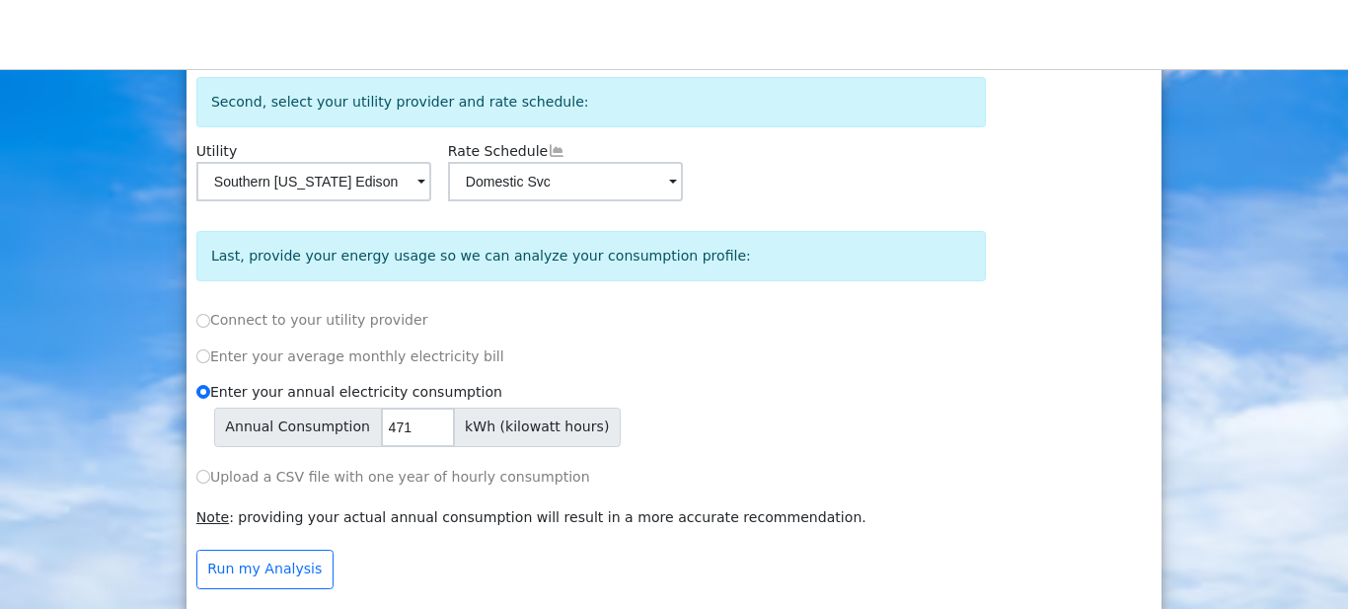
click at [426, 429] on input "471" at bounding box center [418, 426] width 74 height 39
click at [426, 429] on input "472" at bounding box center [418, 426] width 74 height 39
click at [426, 429] on input "756" at bounding box center [418, 426] width 74 height 39
click at [425, 436] on input "724" at bounding box center [418, 426] width 74 height 39
click at [425, 436] on input "723" at bounding box center [418, 426] width 74 height 39
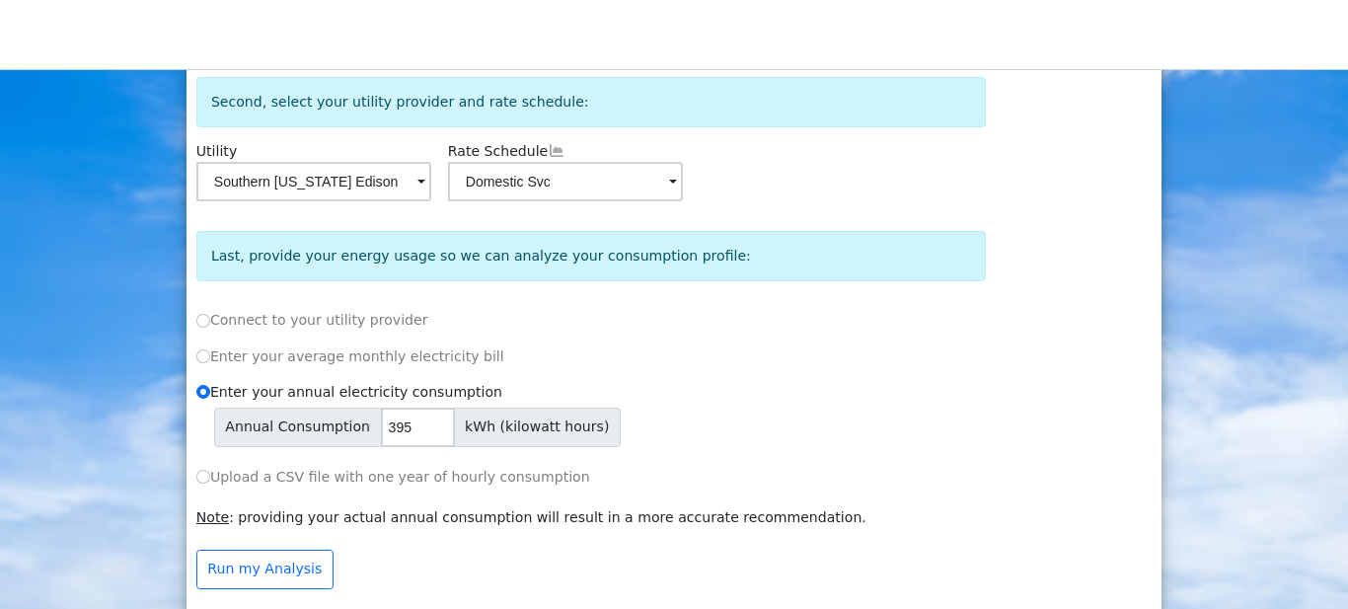
click at [425, 436] on input "395" at bounding box center [418, 426] width 74 height 39
click at [425, 436] on input "291" at bounding box center [418, 426] width 74 height 39
click at [385, 430] on input "291" at bounding box center [418, 426] width 74 height 39
type input "3"
click at [424, 434] on input "3" at bounding box center [418, 426] width 74 height 39
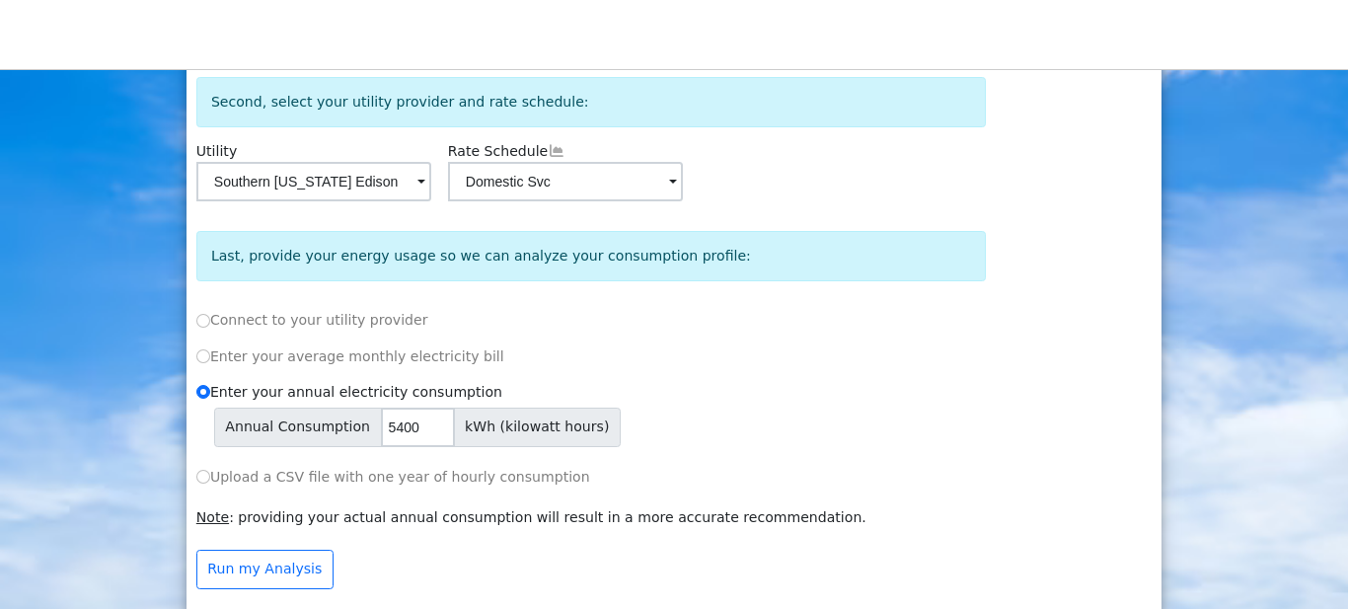
scroll to position [375, 0]
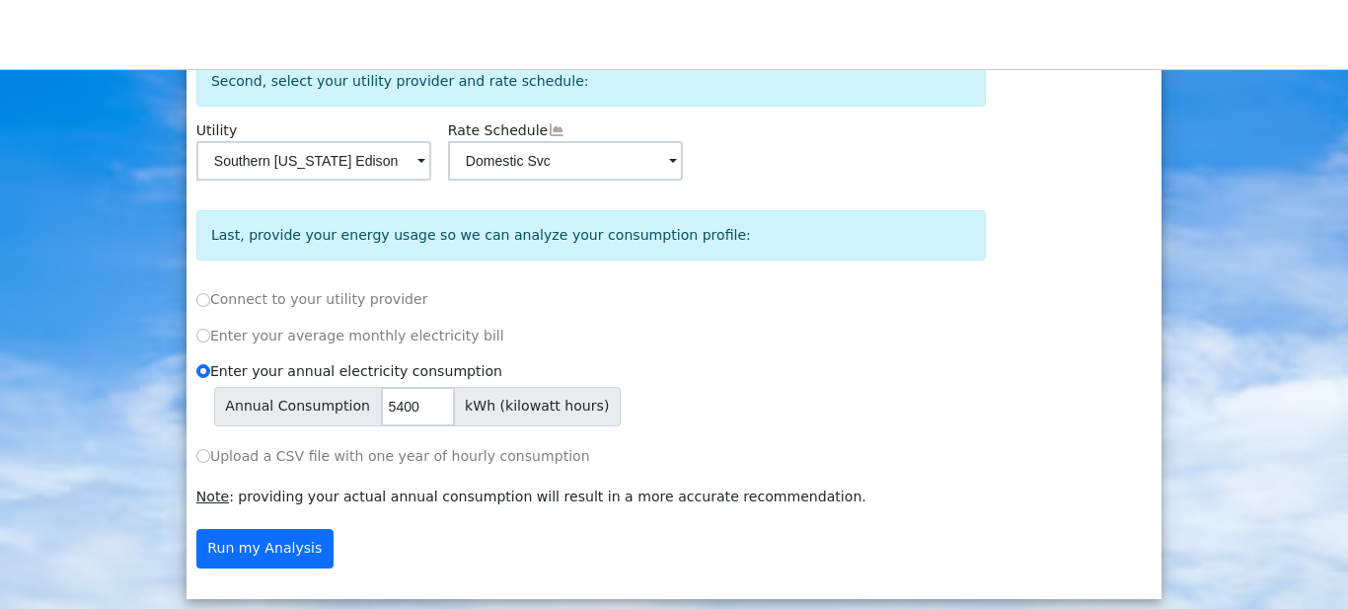
type input "5400"
click at [252, 543] on button "Run my Analysis" at bounding box center [264, 548] width 137 height 39
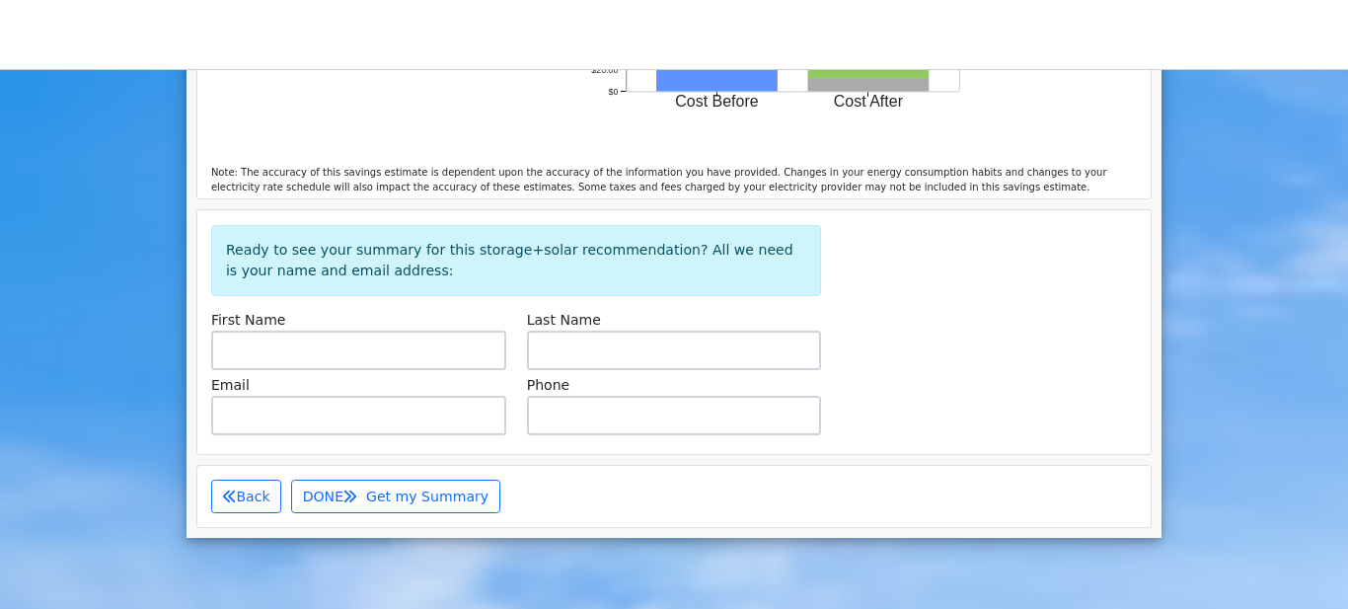
scroll to position [1455, 0]
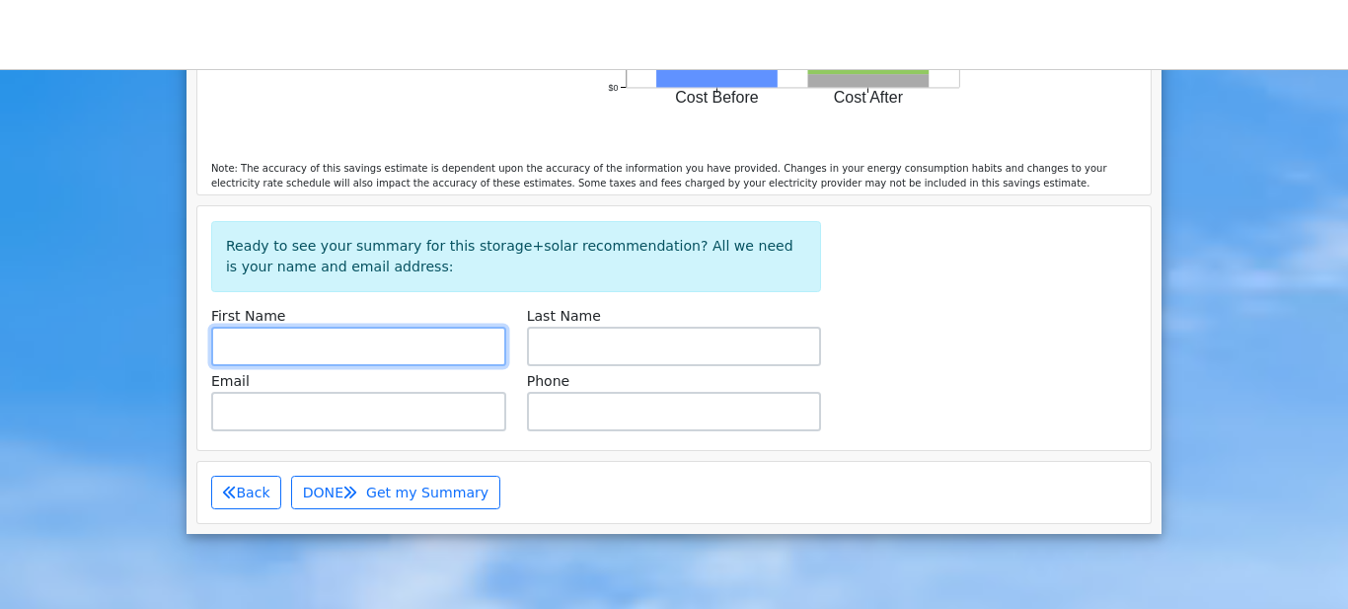
click at [233, 327] on input "text" at bounding box center [358, 346] width 295 height 39
type input "Len"
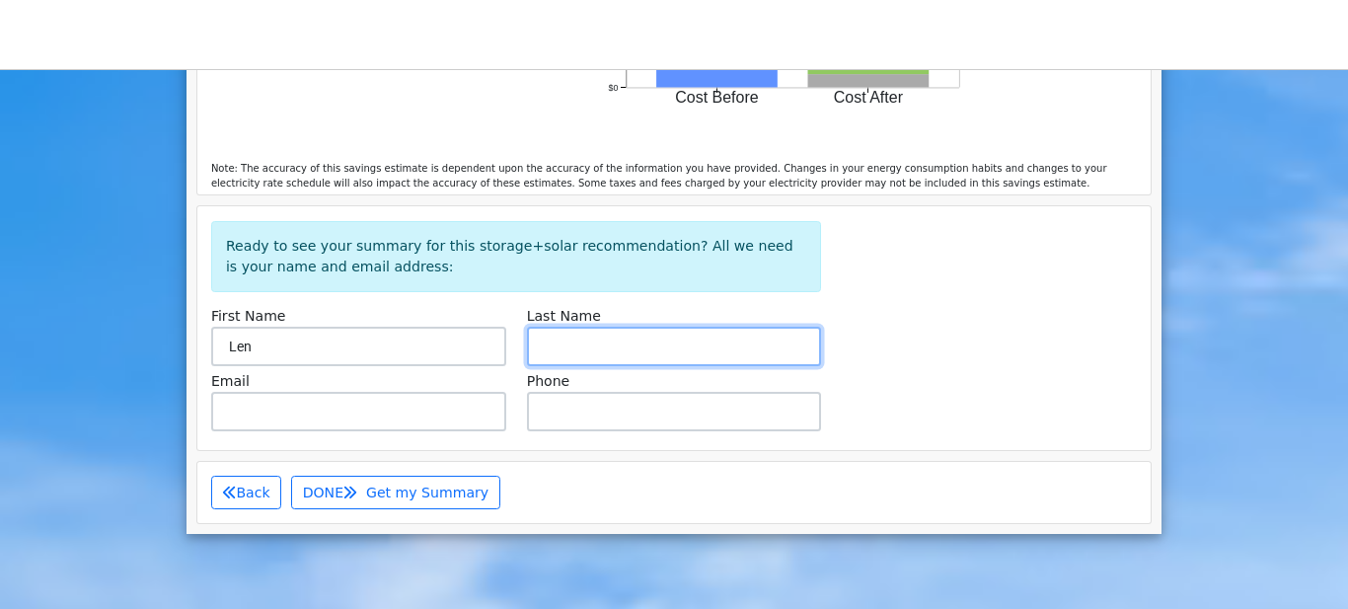
type input "Steijer"
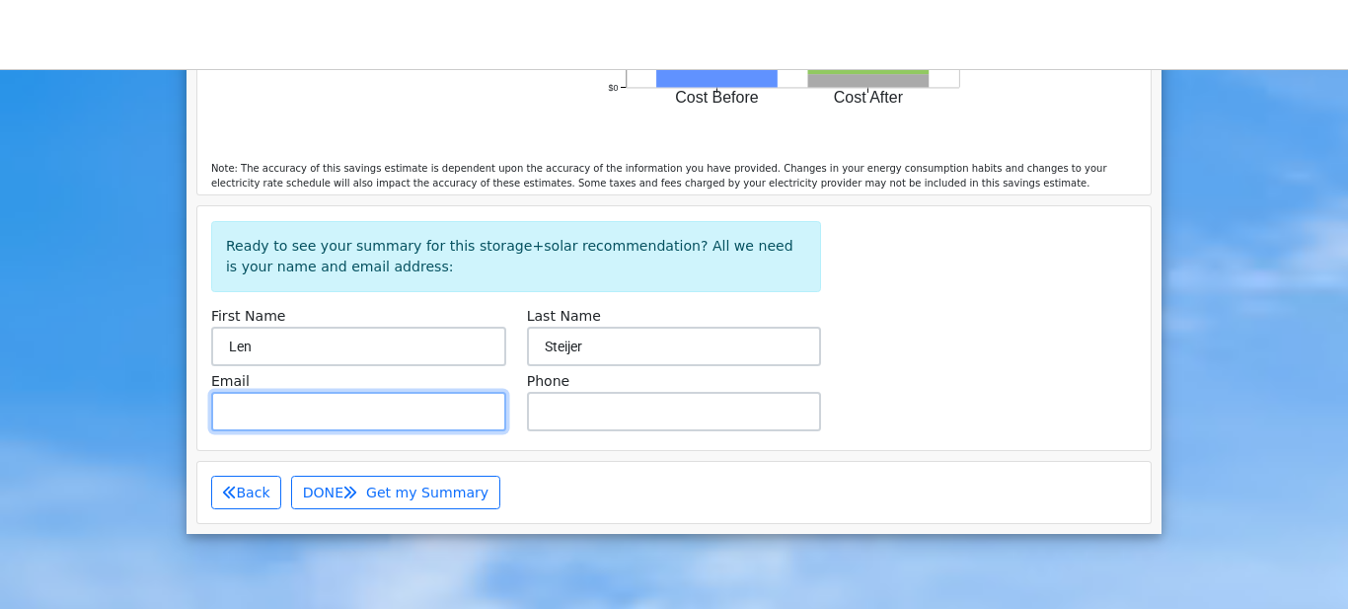
type input "[EMAIL_ADDRESS][DOMAIN_NAME]"
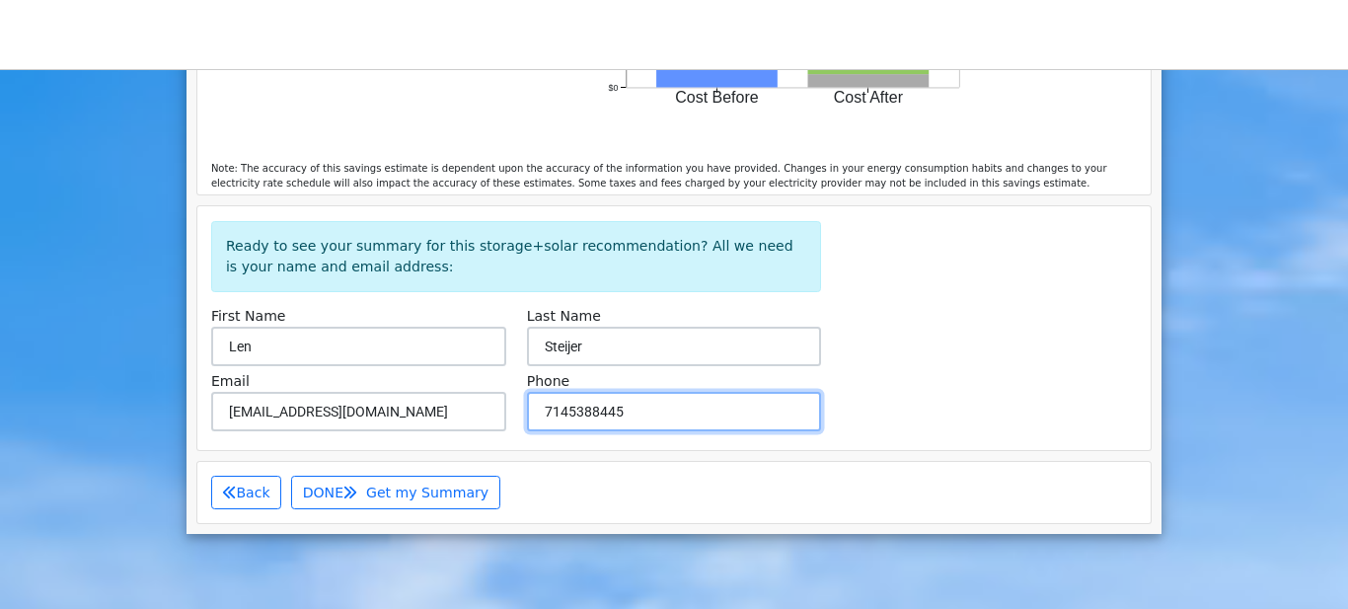
click at [628, 393] on input "7145388445" at bounding box center [674, 411] width 295 height 39
type input "7"
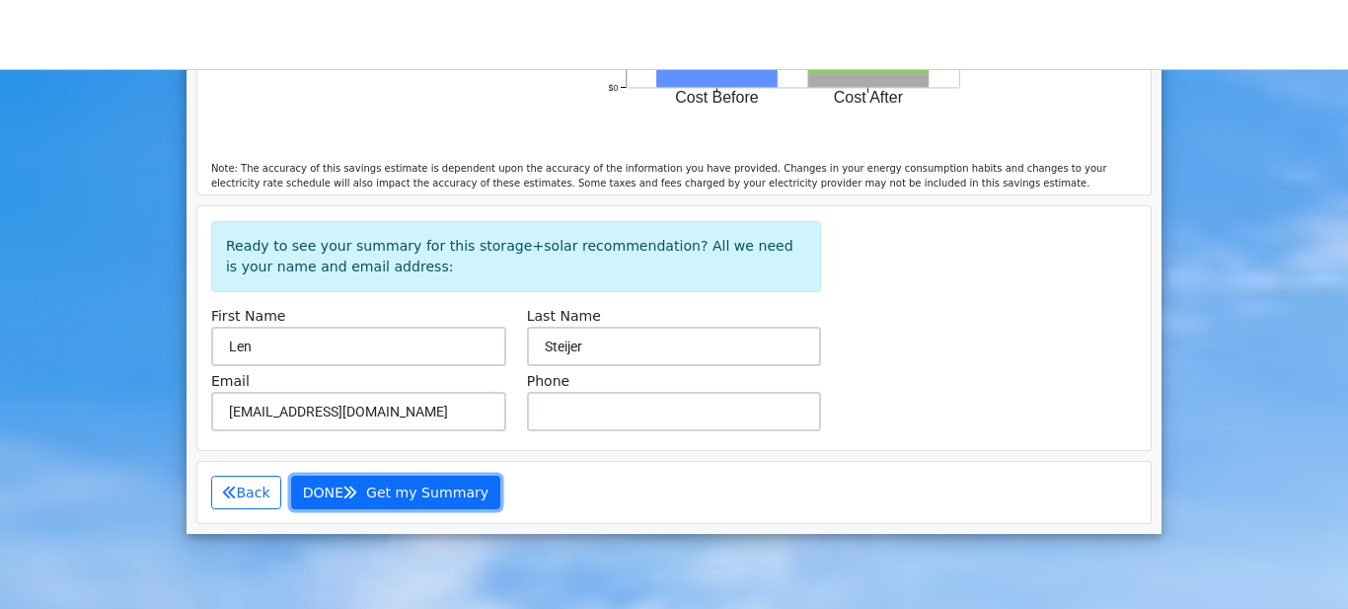
click at [369, 484] on span "Get my Summary" at bounding box center [427, 492] width 122 height 16
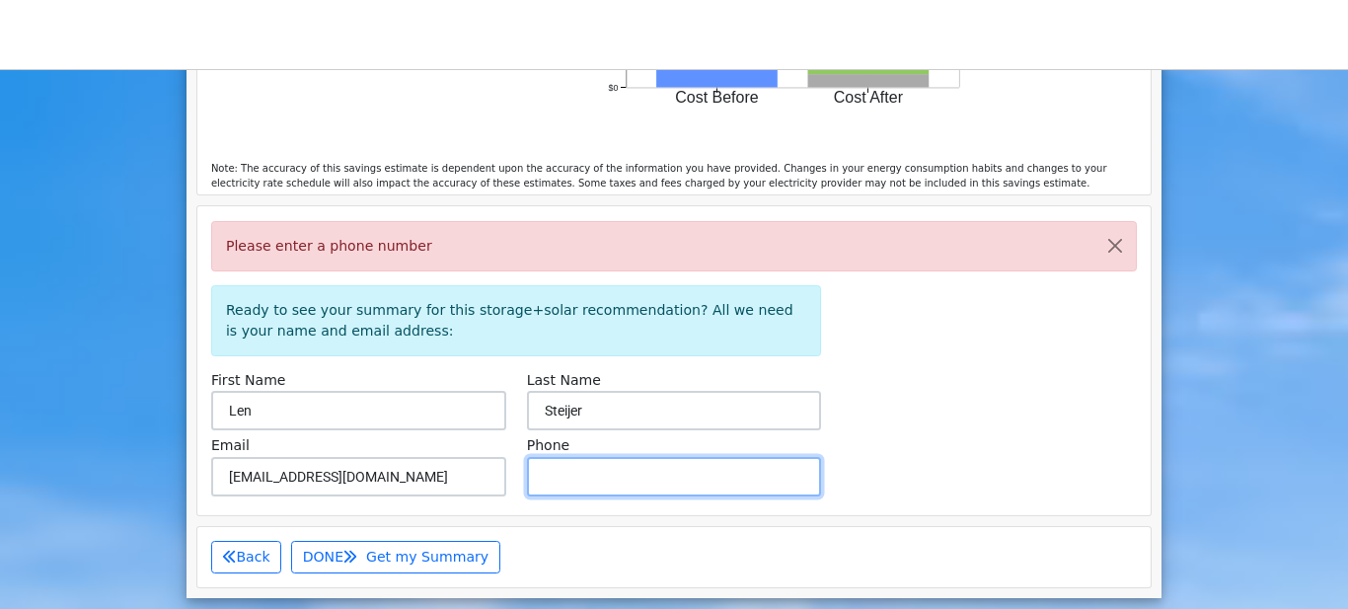
click at [560, 457] on input "text" at bounding box center [674, 476] width 295 height 39
type input "7145388445"
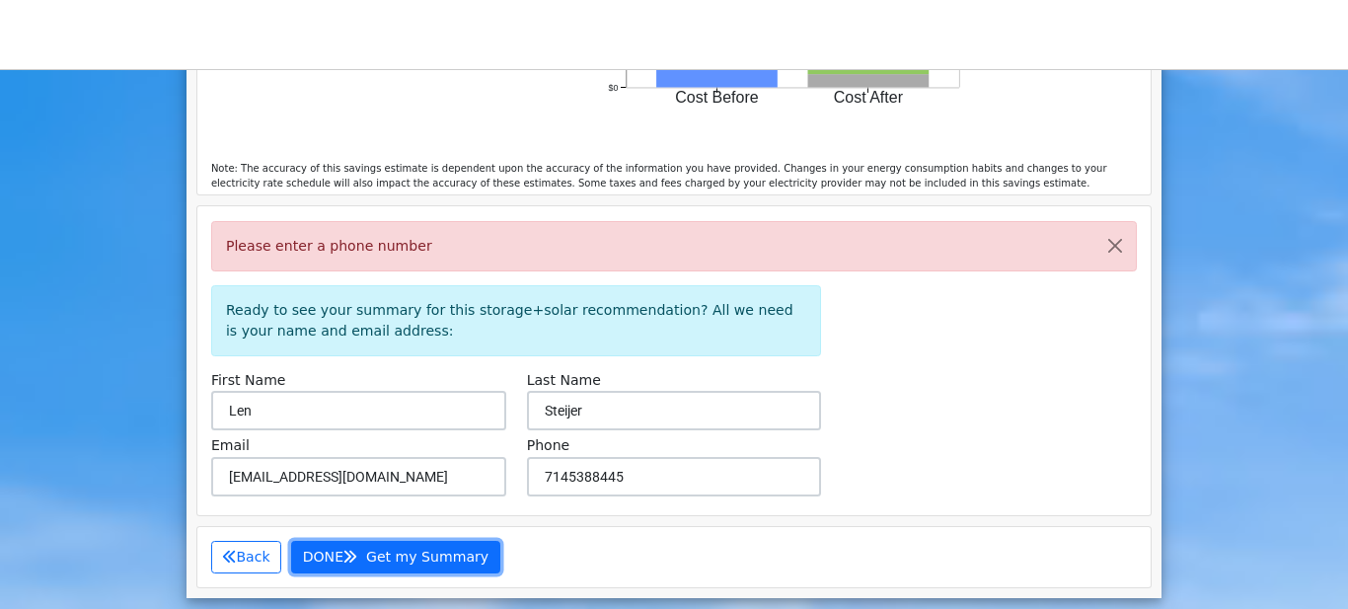
click at [375, 549] on span "Get my Summary" at bounding box center [427, 557] width 122 height 16
